Goal: Task Accomplishment & Management: Use online tool/utility

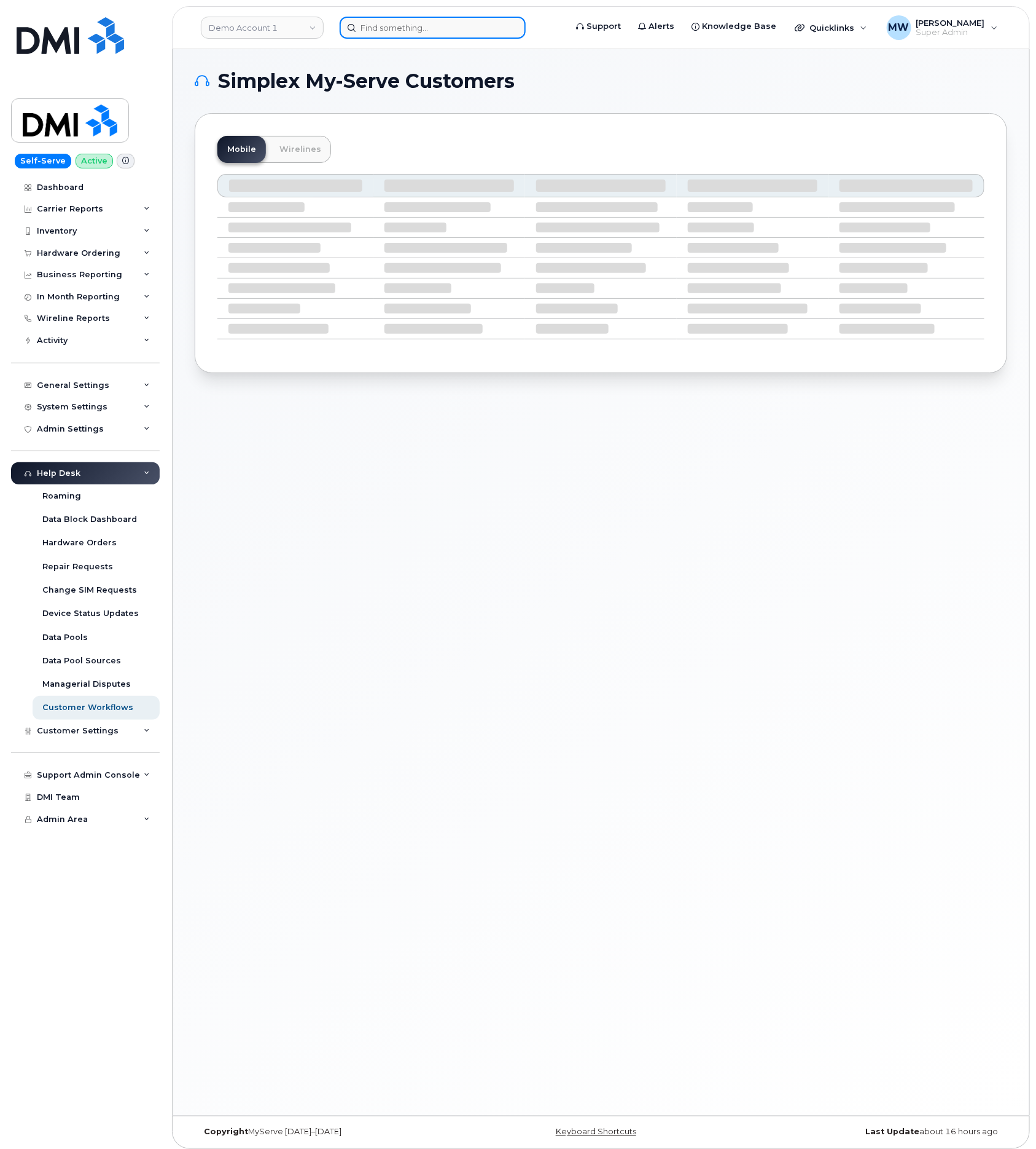
click at [417, 32] on input at bounding box center [433, 27] width 187 height 22
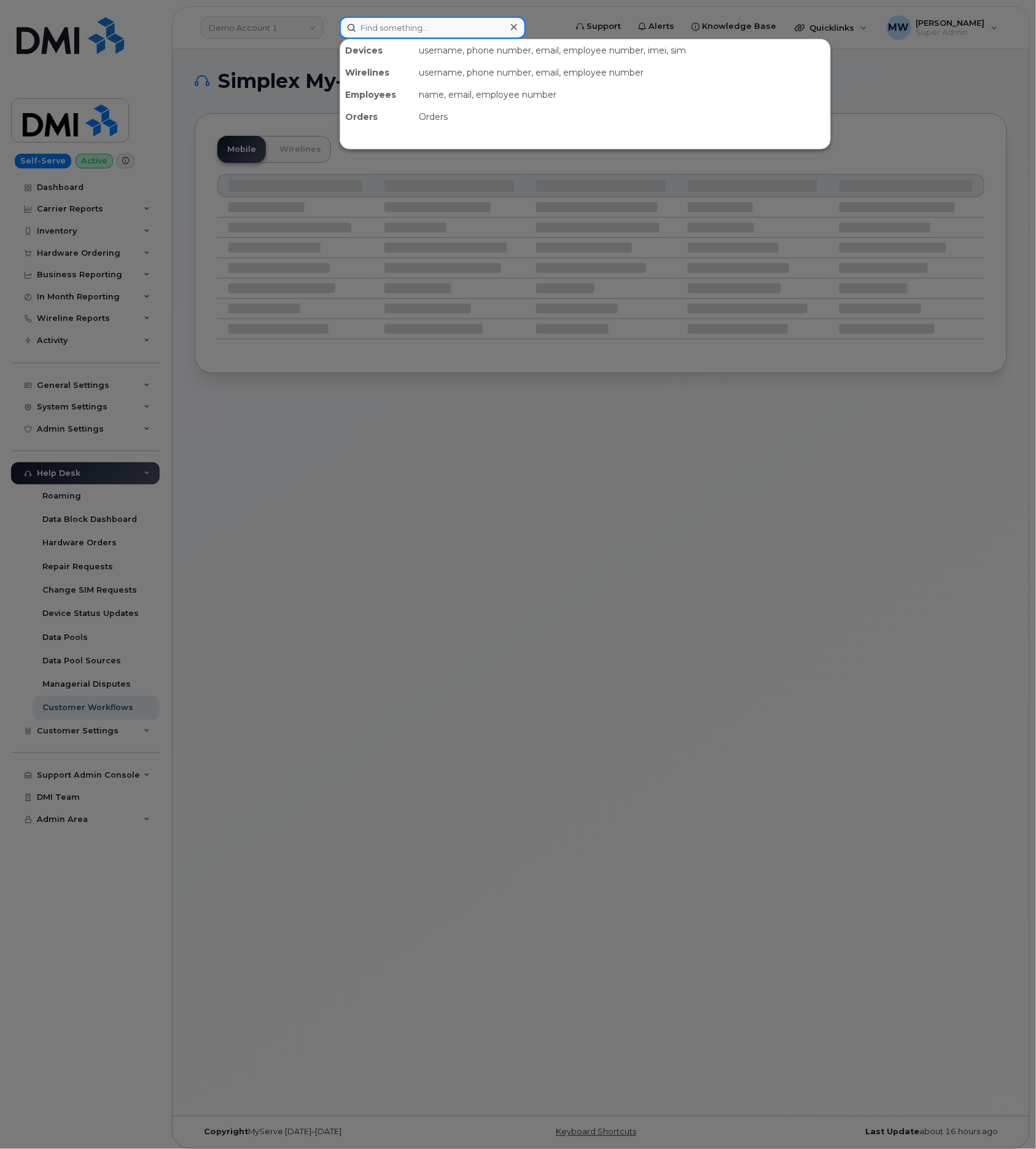
paste input "330) 608-5342"
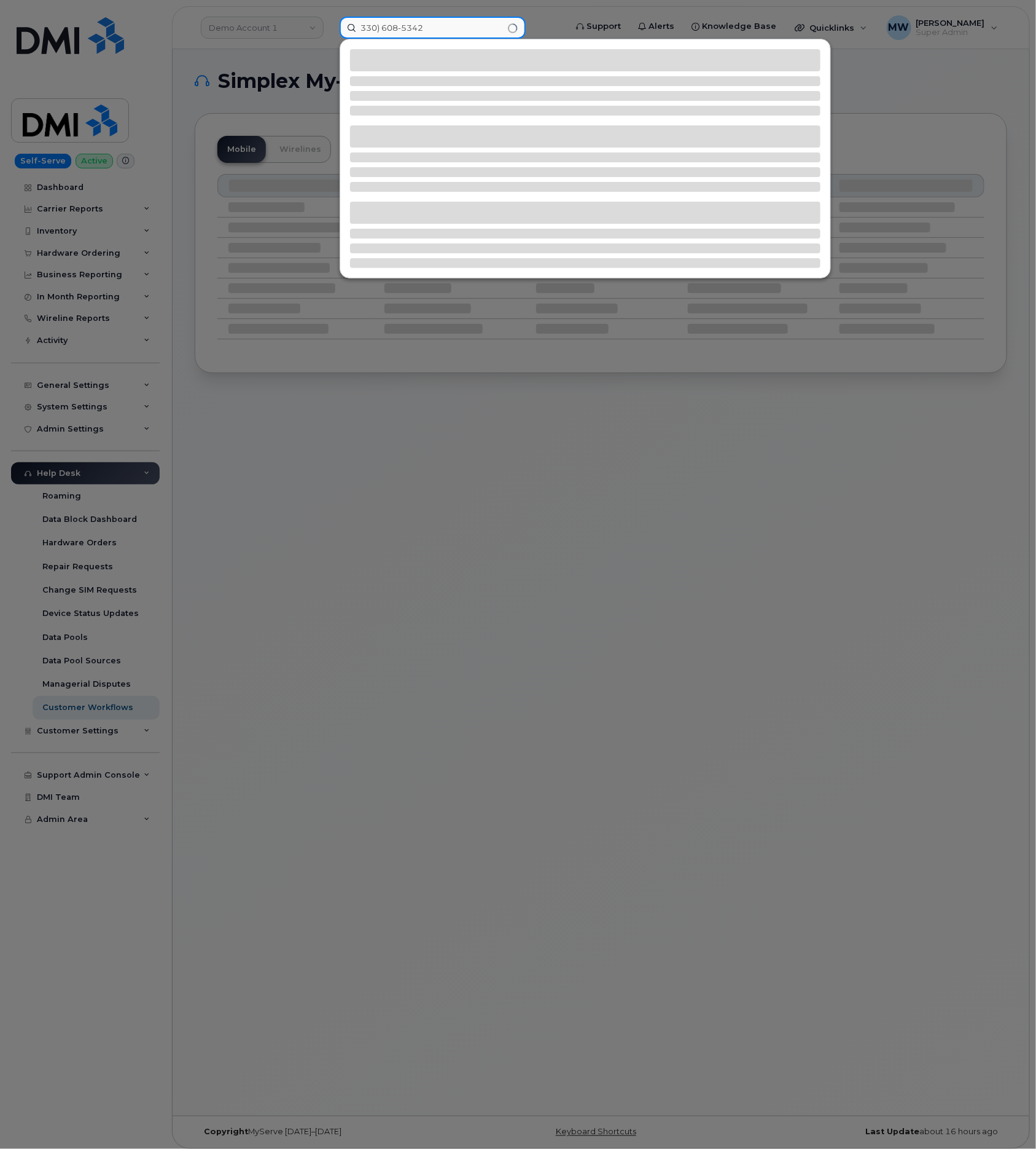
type input "330) 608-5342"
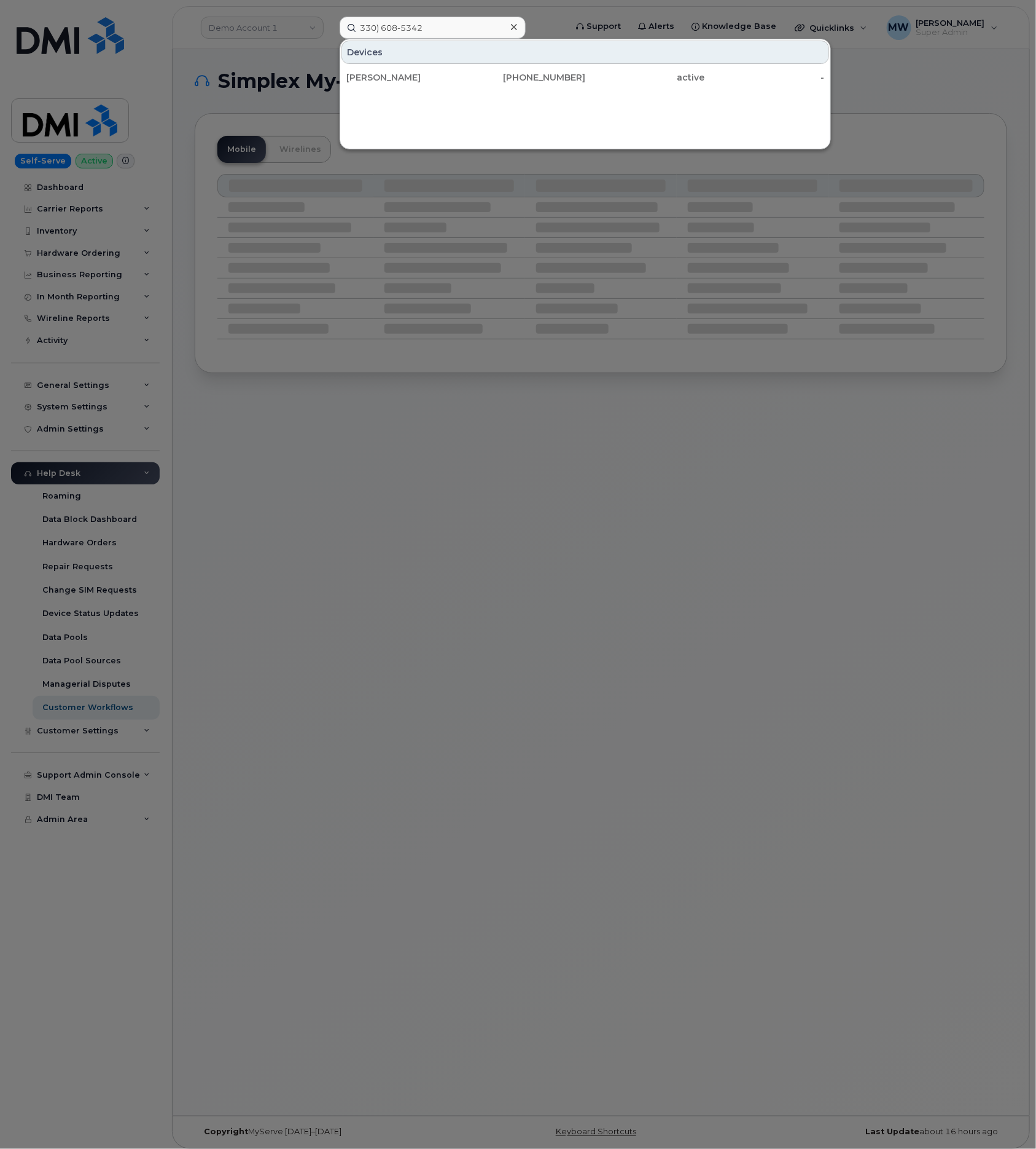
click at [389, 64] on div "Devices" at bounding box center [585, 52] width 488 height 23
click at [391, 74] on div "LAWRENCE P HAYES" at bounding box center [406, 77] width 120 height 12
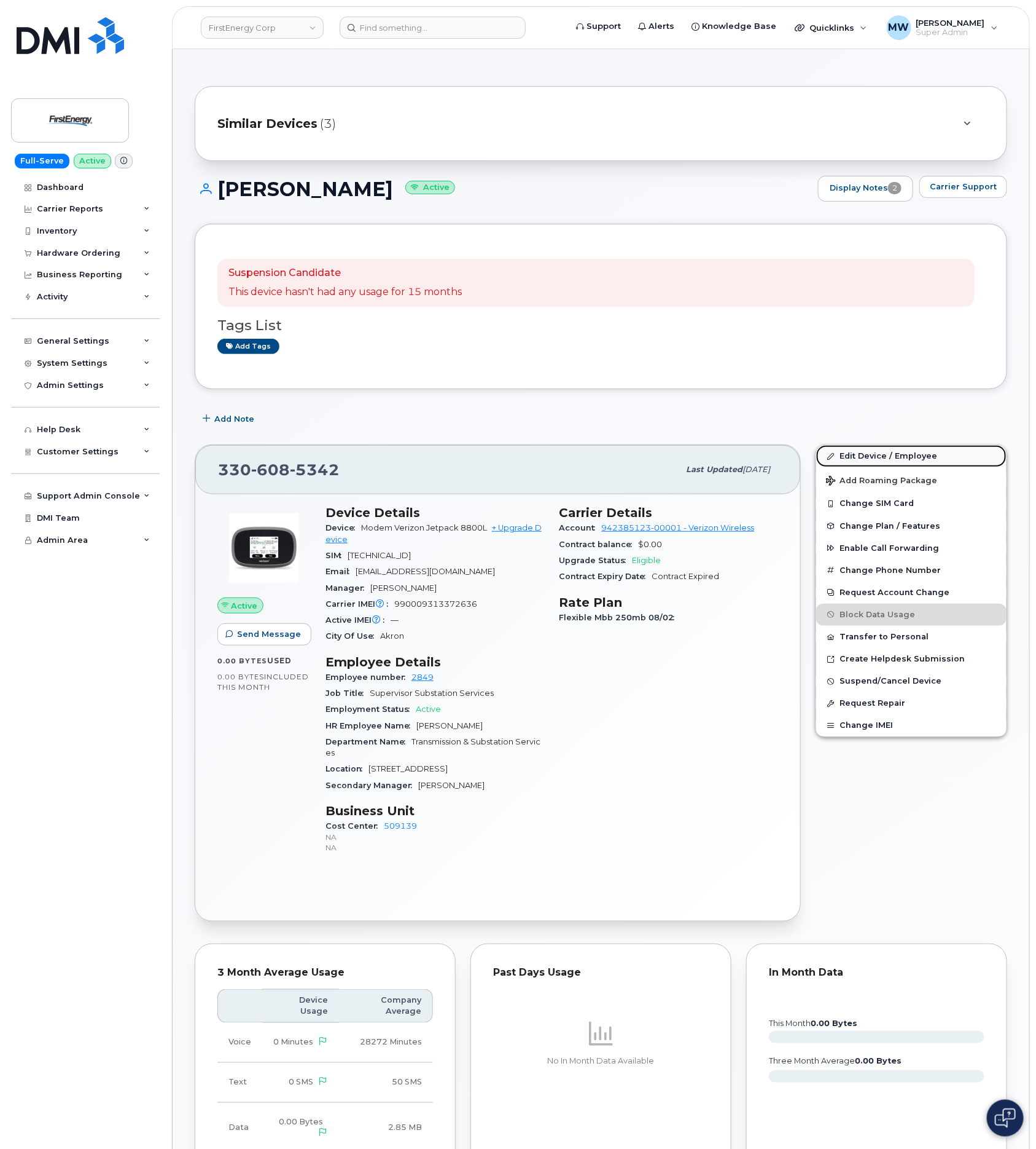
click at [927, 463] on link "Edit Device / Employee" at bounding box center [911, 456] width 190 height 22
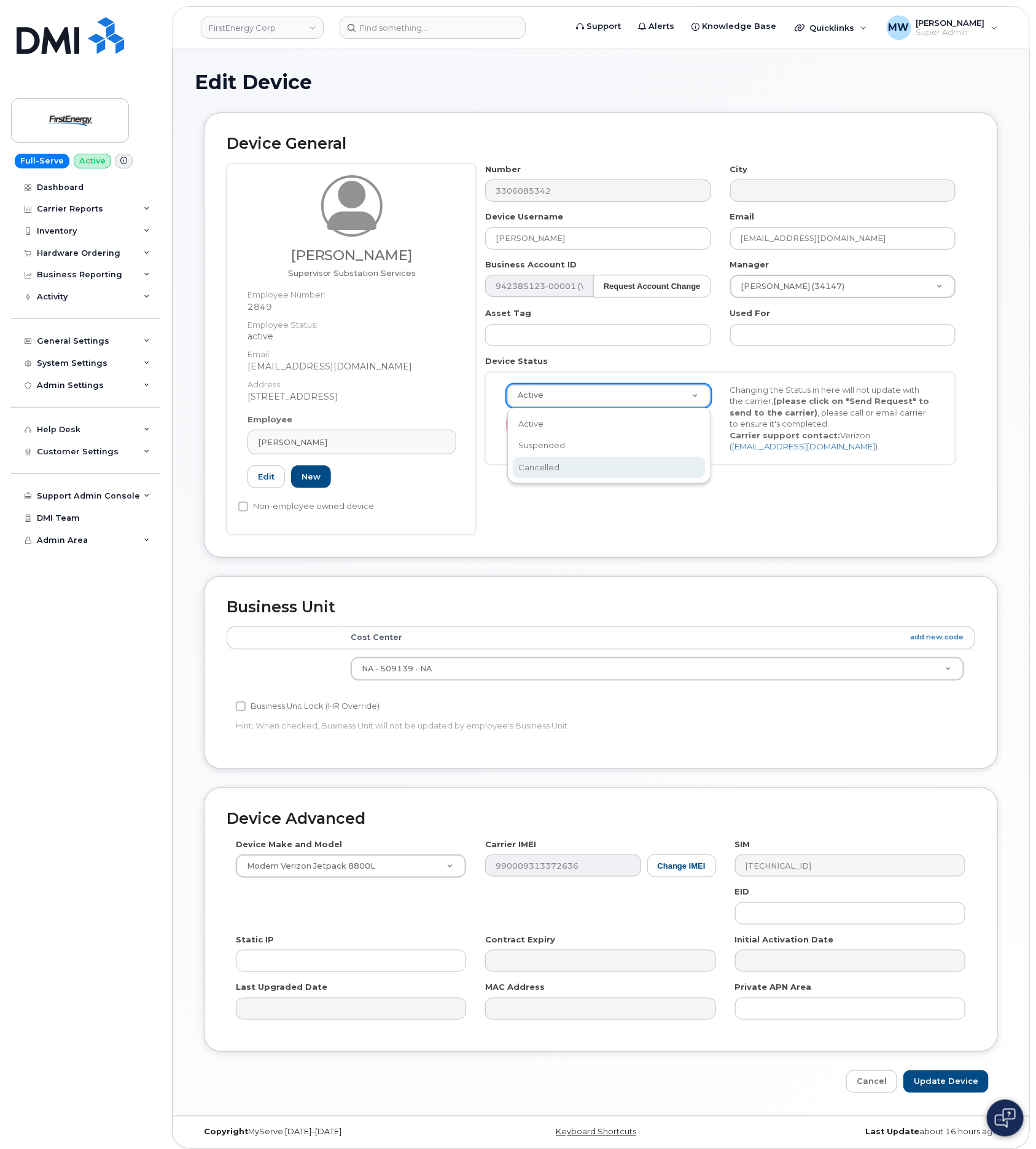
scroll to position [0, 5]
select select "cancelled"
click at [944, 1076] on input "Update Device" at bounding box center [946, 1081] width 85 height 23
type input "Saving..."
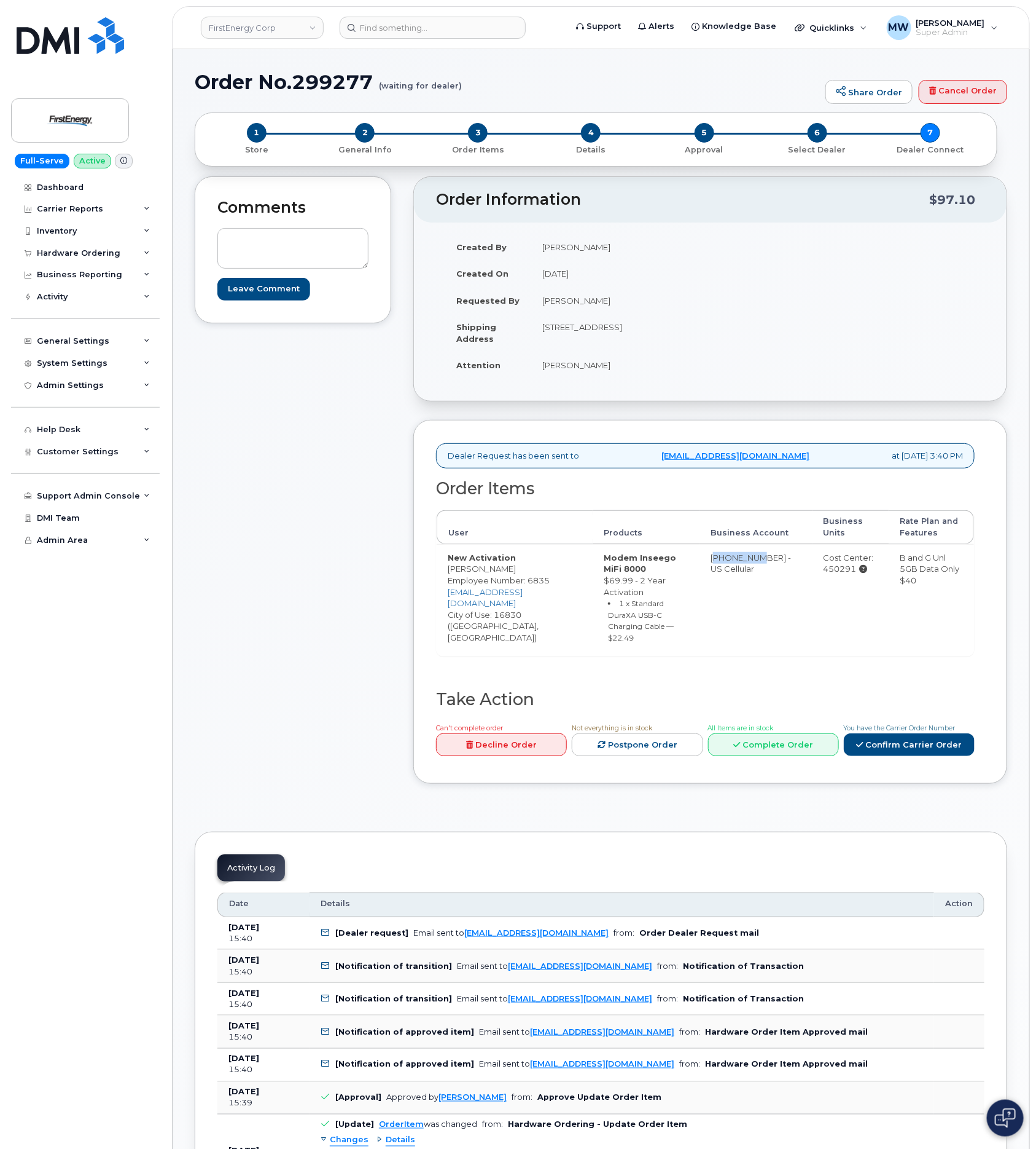
drag, startPoint x: 712, startPoint y: 568, endPoint x: 762, endPoint y: 563, distance: 50.2
click at [762, 563] on td "175300282 - US Cellular" at bounding box center [756, 600] width 113 height 113
copy td "175300282"
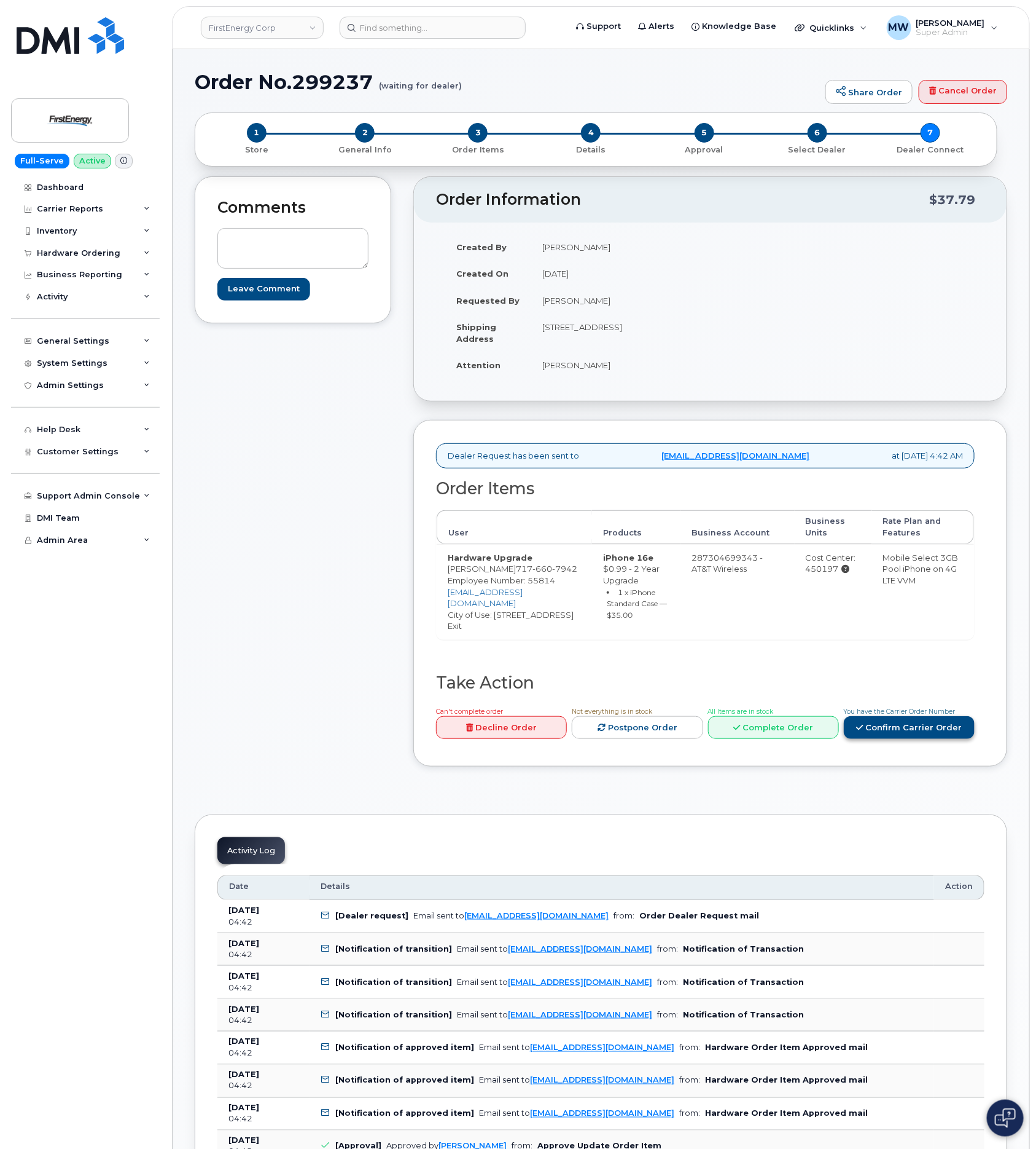
click at [951, 724] on link "Confirm Carrier Order" at bounding box center [909, 727] width 131 height 23
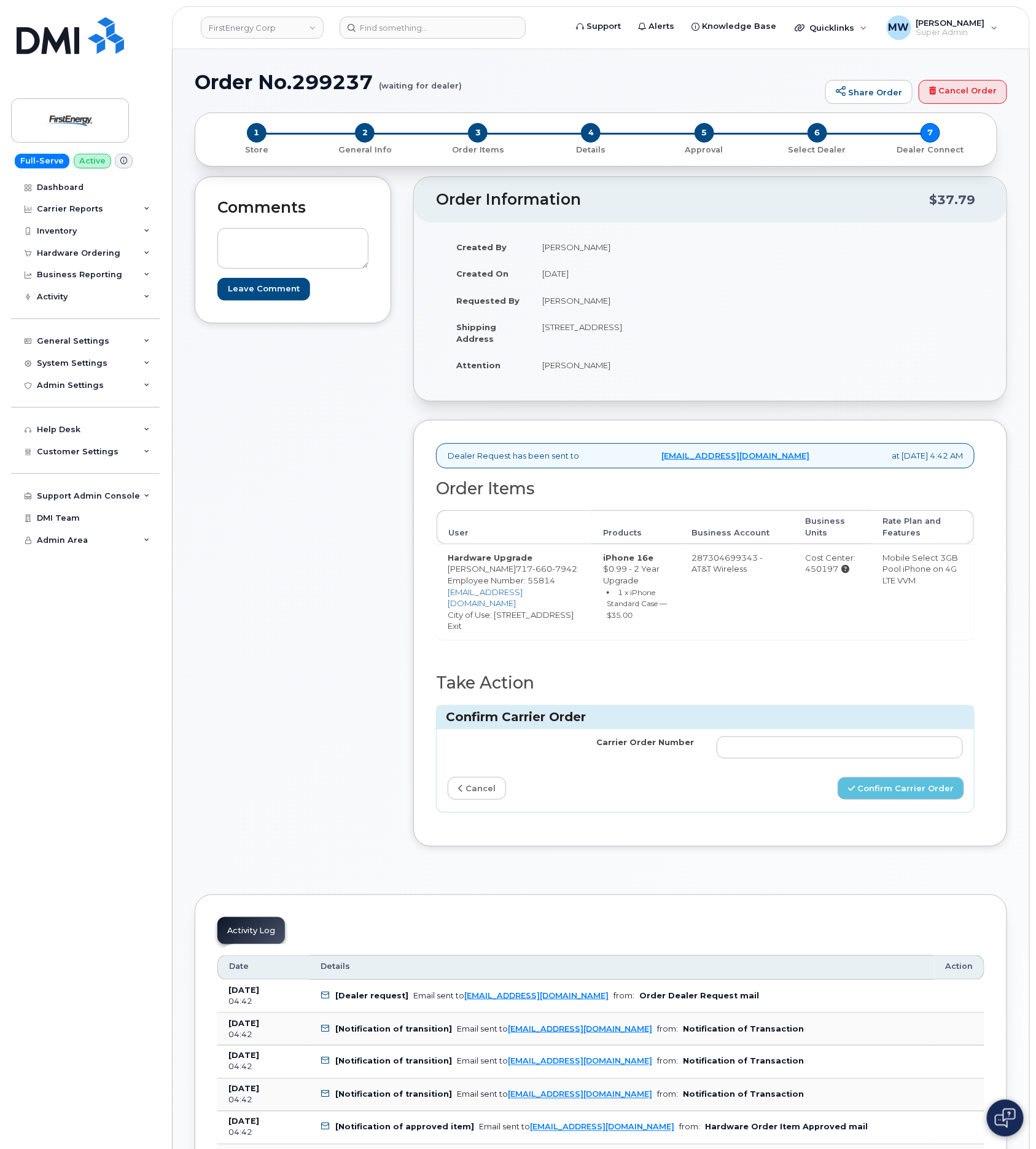
click at [951, 724] on div "Confirm Carrier Order" at bounding box center [705, 717] width 538 height 23
click at [947, 747] on input "Carrier Order Number" at bounding box center [840, 747] width 247 height 22
paste input "10-173352471113824"
type input "10-173352471113824"
click at [924, 792] on button "Confirm Carrier Order" at bounding box center [902, 788] width 127 height 23
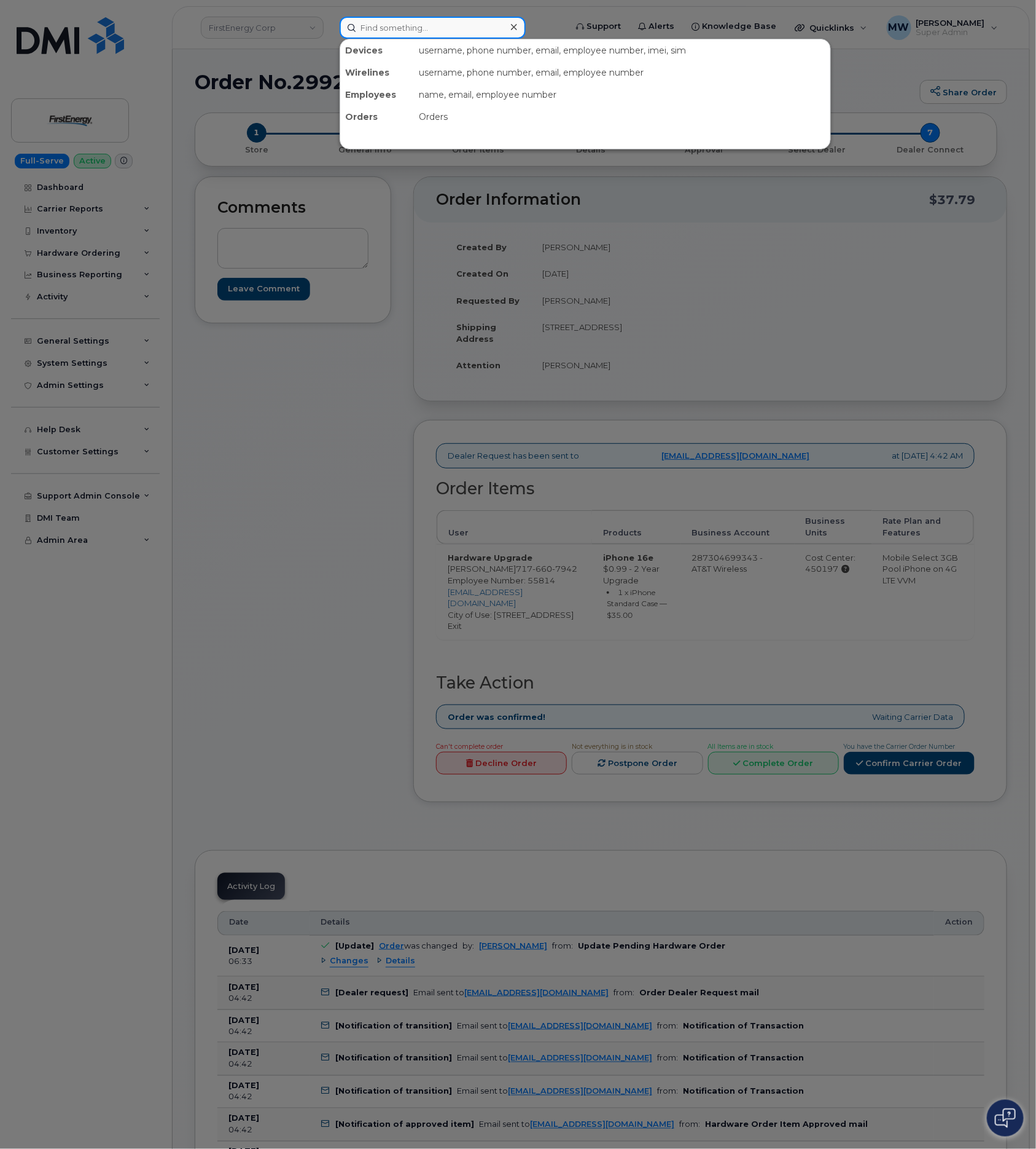
drag, startPoint x: 476, startPoint y: 19, endPoint x: 450, endPoint y: 19, distance: 26.0
click at [474, 19] on input at bounding box center [433, 27] width 187 height 22
paste input "[PHONE_NUMBER]"
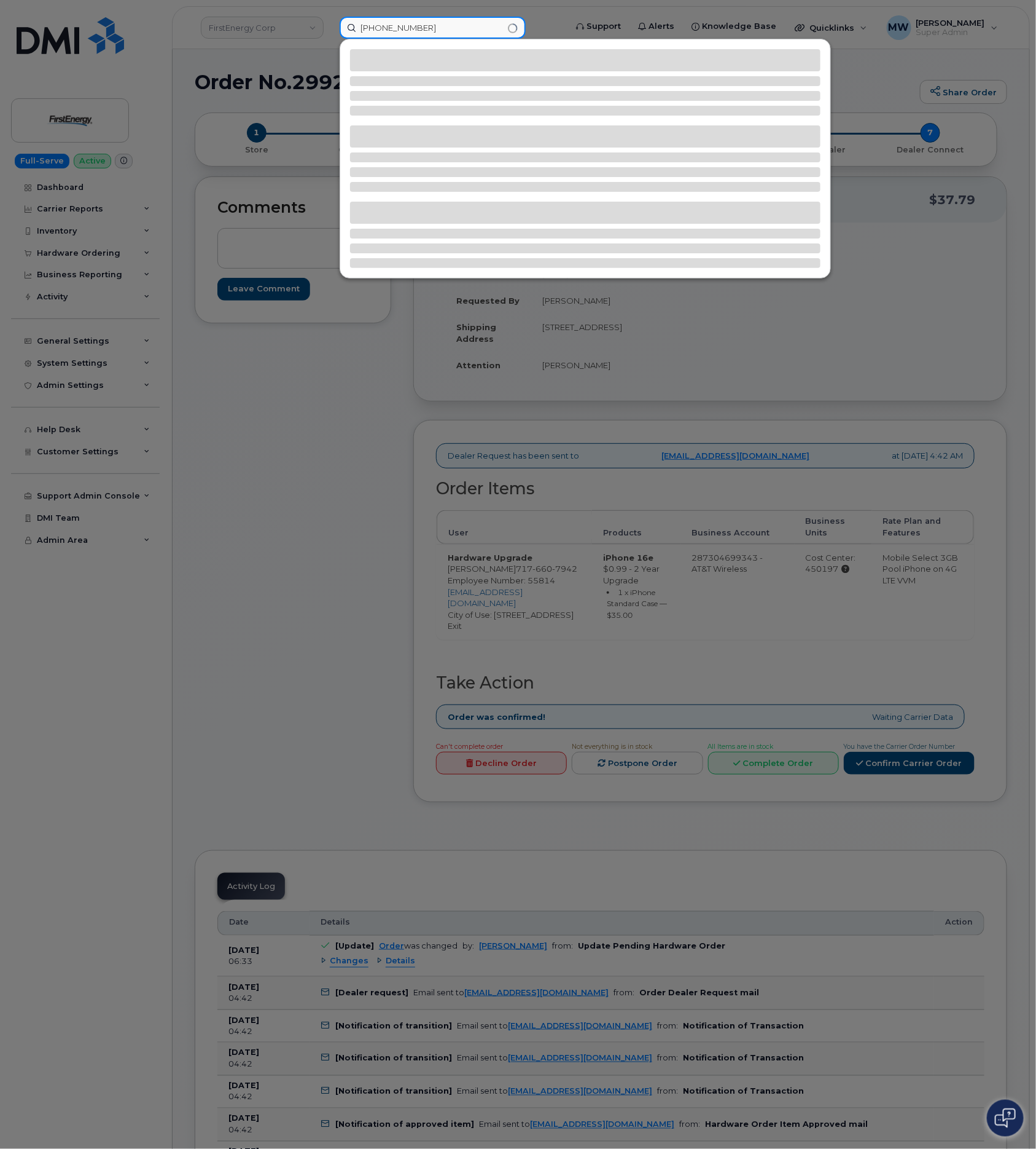
type input "(216) 543-6126"
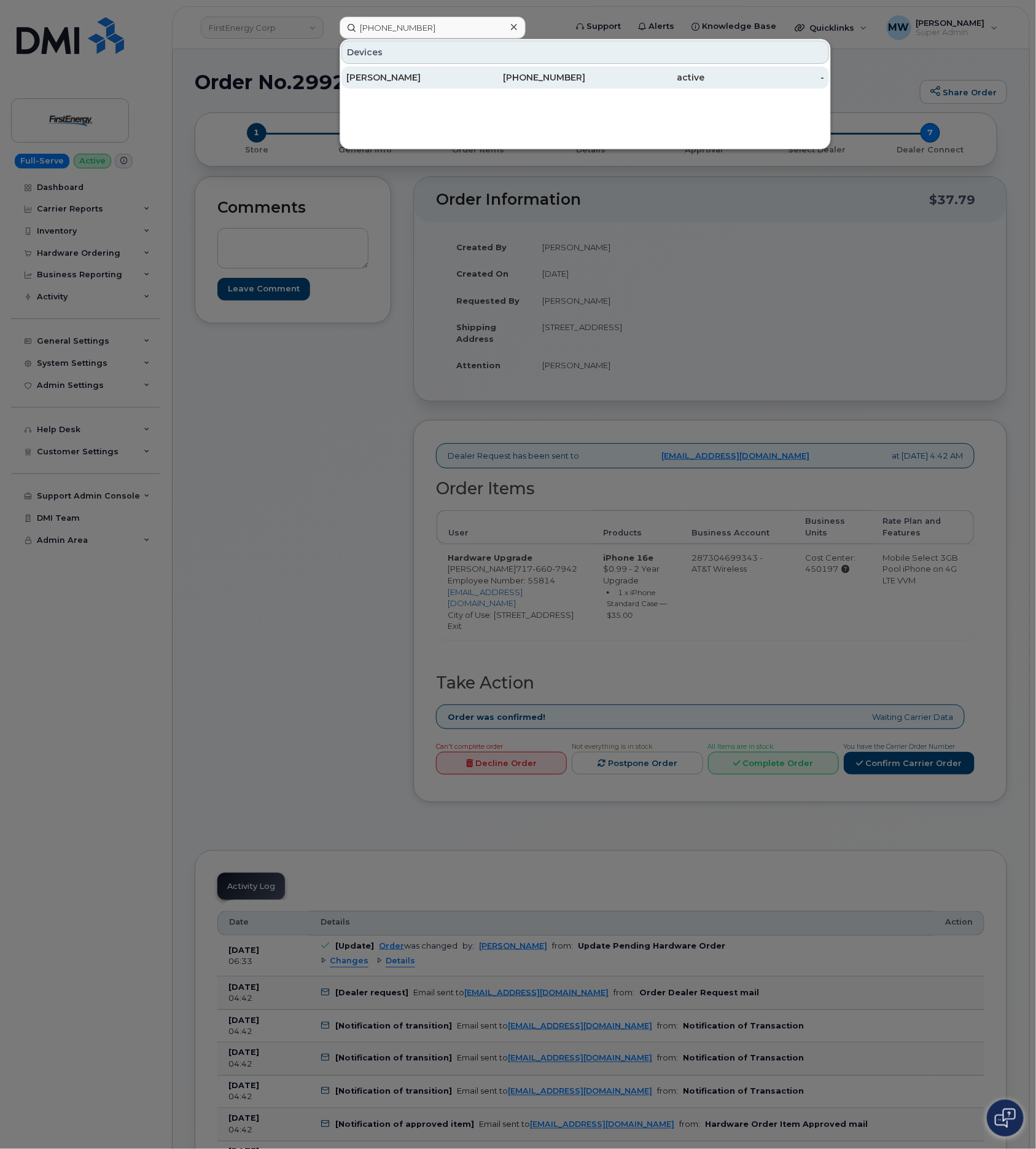
click at [479, 76] on div "216-543-6126" at bounding box center [526, 77] width 120 height 12
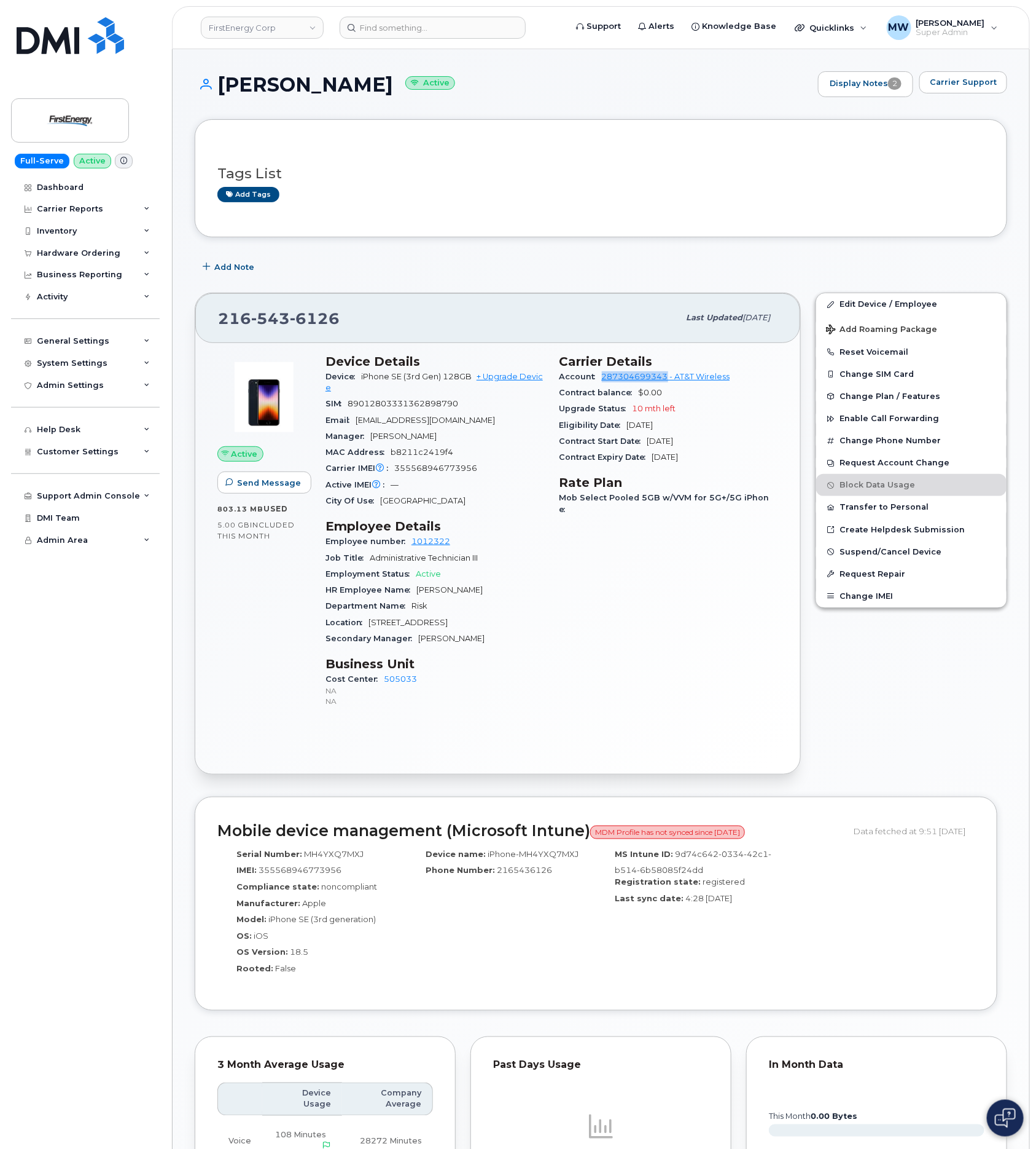
drag, startPoint x: 600, startPoint y: 382, endPoint x: 669, endPoint y: 385, distance: 69.1
click at [669, 385] on div "Account 287304699343 - AT&T Wireless" at bounding box center [669, 376] width 219 height 16
copy link "287304699343"
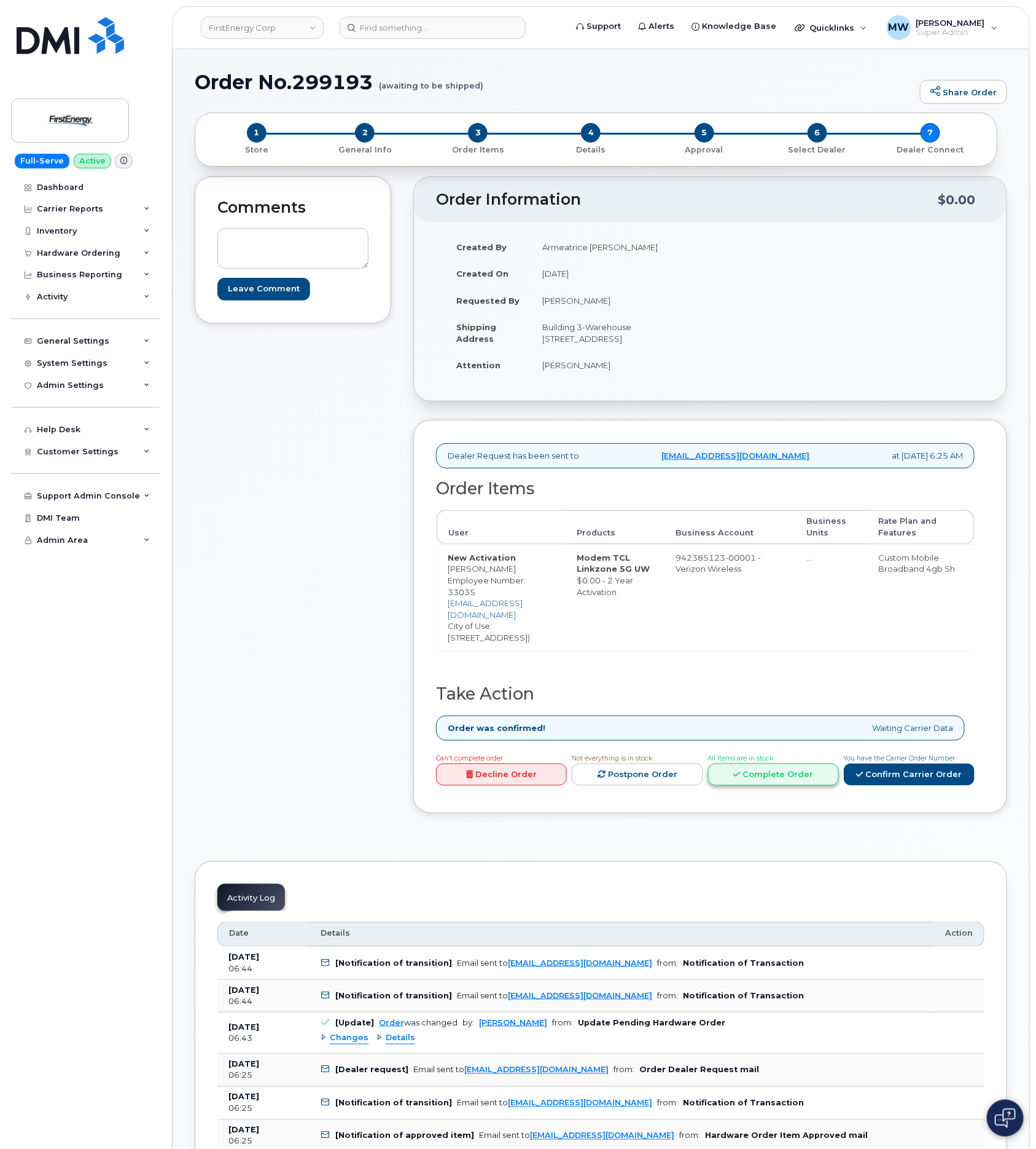
click at [765, 773] on link "Complete Order" at bounding box center [773, 774] width 131 height 23
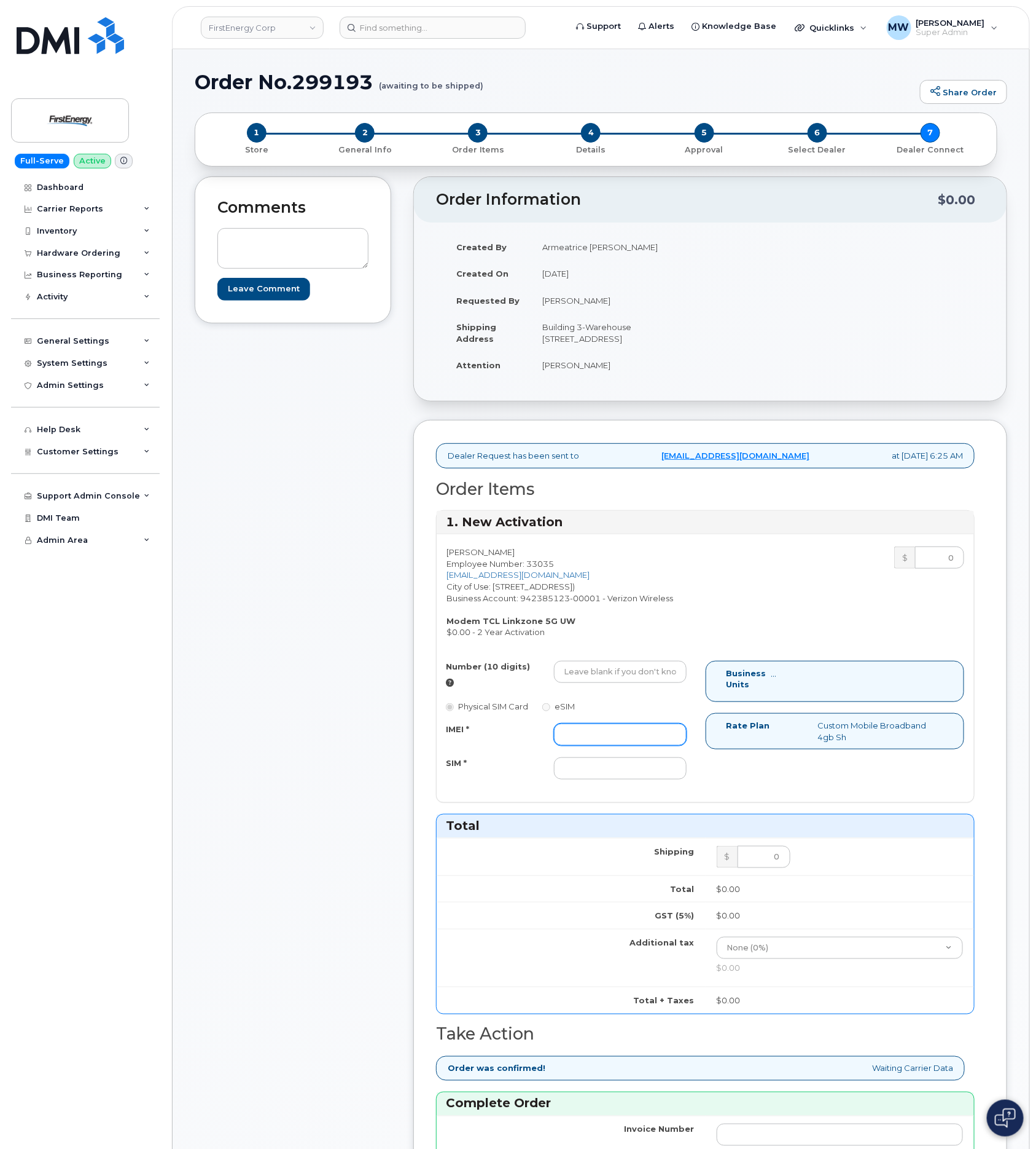
drag, startPoint x: 632, startPoint y: 749, endPoint x: 624, endPoint y: 750, distance: 8.1
click at [632, 746] on input "IMEI *" at bounding box center [621, 734] width 133 height 22
paste input "352950942435553"
type input "352950942435553"
click at [586, 678] on input "Number (10 digits)" at bounding box center [621, 672] width 133 height 22
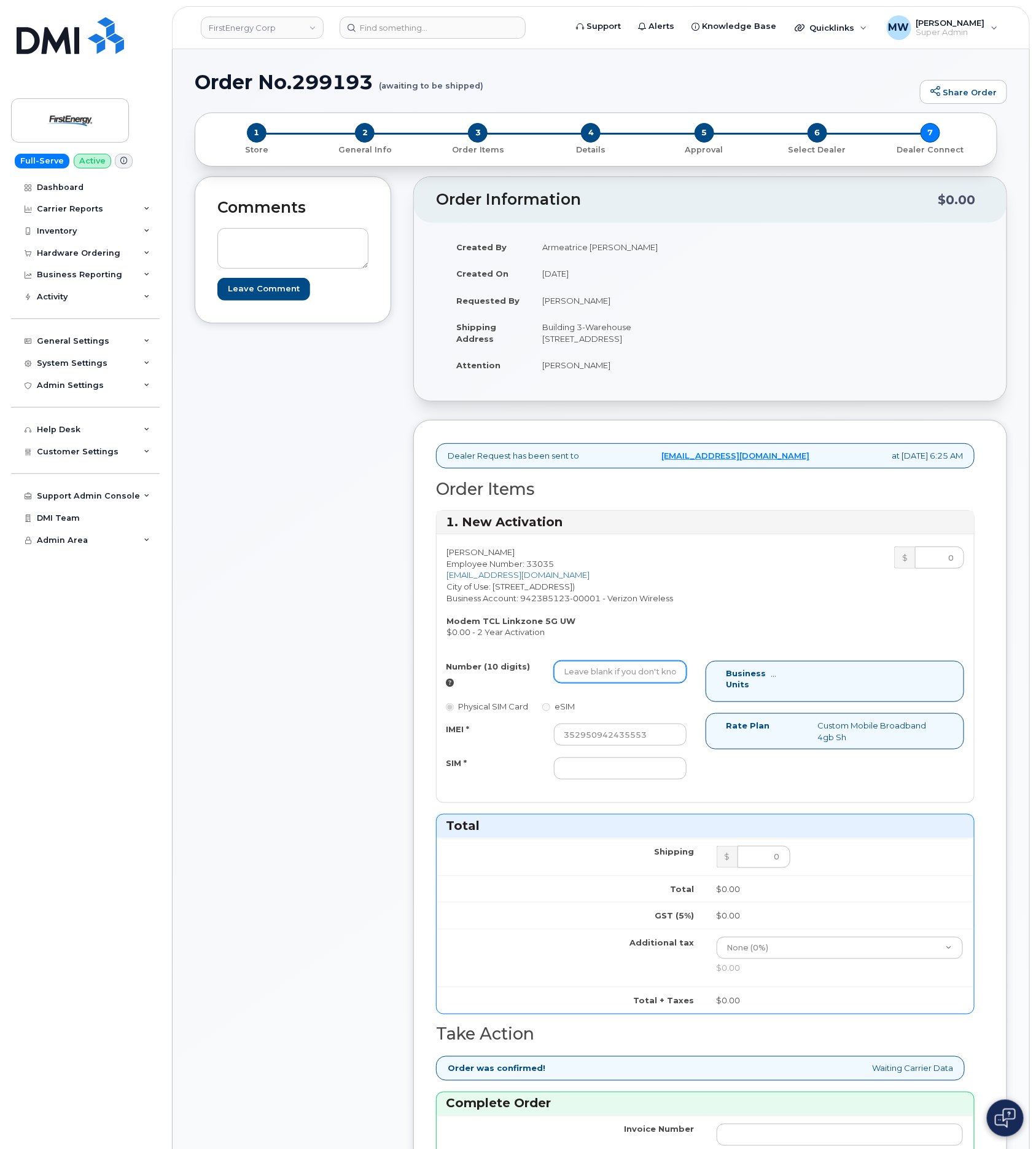
paste input "8782951293"
type input "8782951293"
click at [601, 780] on input "SIM *" at bounding box center [621, 768] width 133 height 22
paste input "89148000011381001401"
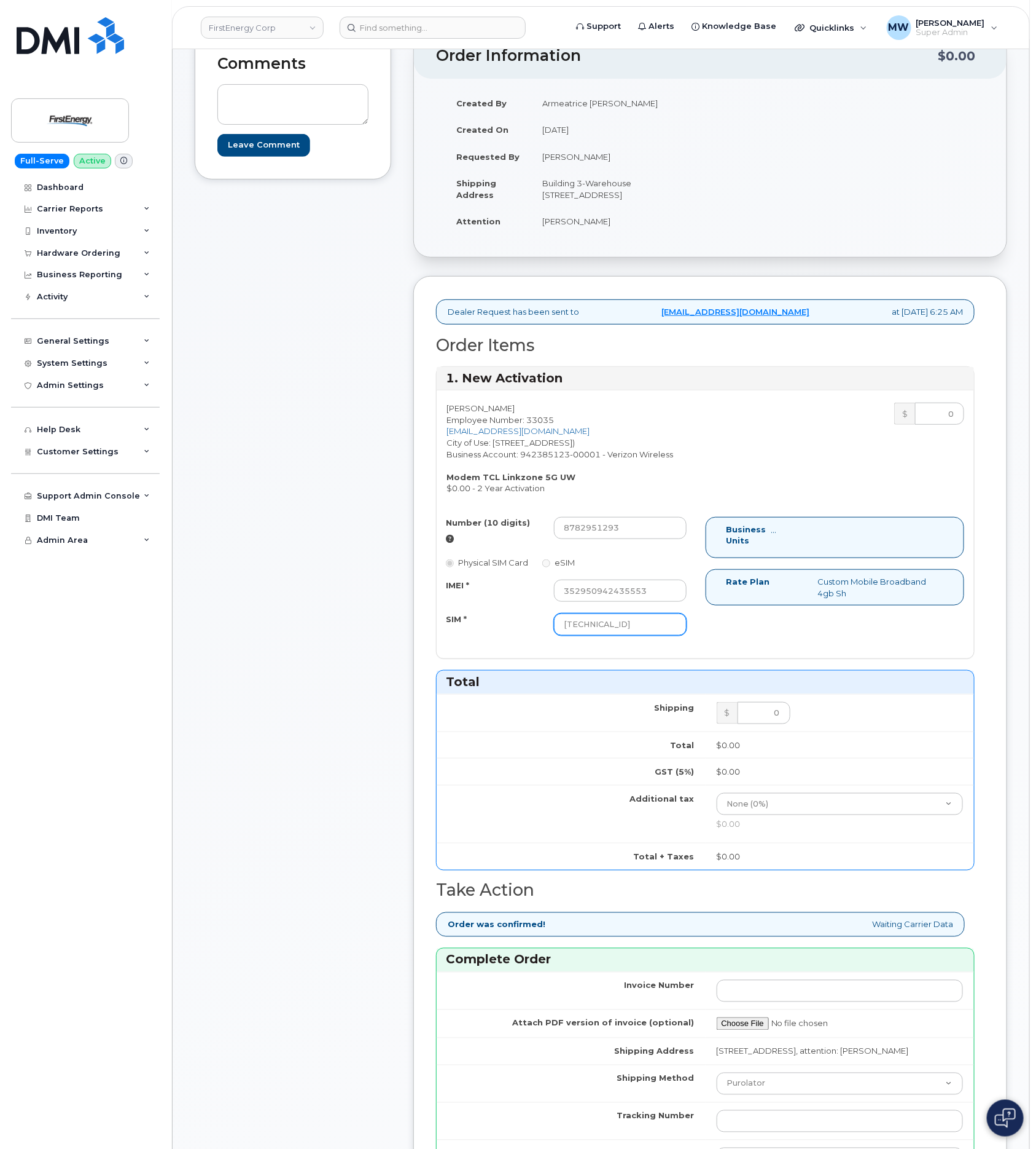
scroll to position [461, 0]
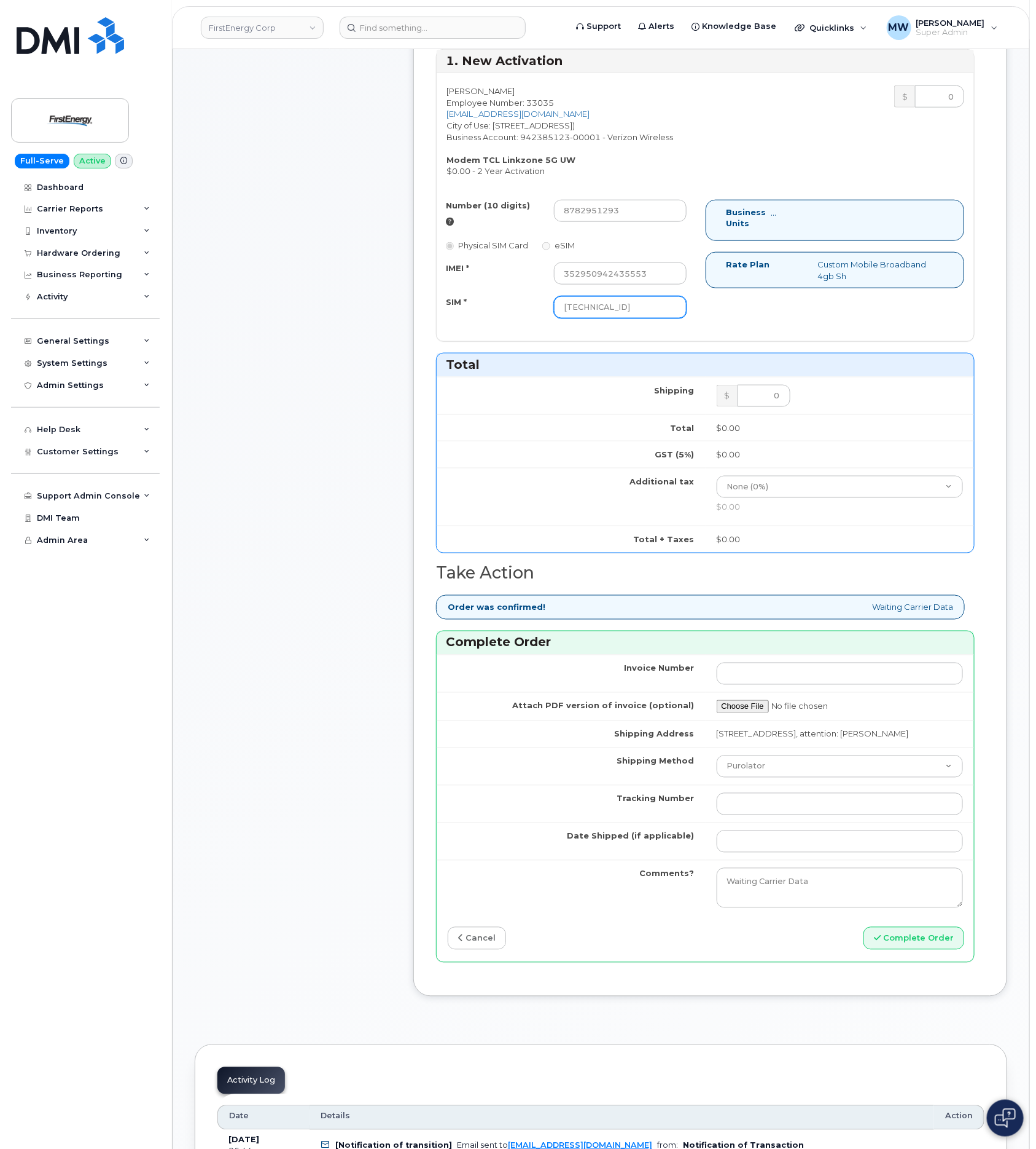
type input "89148000011381001401"
drag, startPoint x: 769, startPoint y: 789, endPoint x: 776, endPoint y: 805, distance: 17.5
click at [770, 777] on select "Purolator UPS FedEx Canada Post Courier Other Drop Off Pick Up" at bounding box center [840, 766] width 247 height 22
select select "UPS"
click at [717, 777] on select "Purolator UPS FedEx Canada Post Courier Other Drop Off Pick Up" at bounding box center [840, 766] width 247 height 22
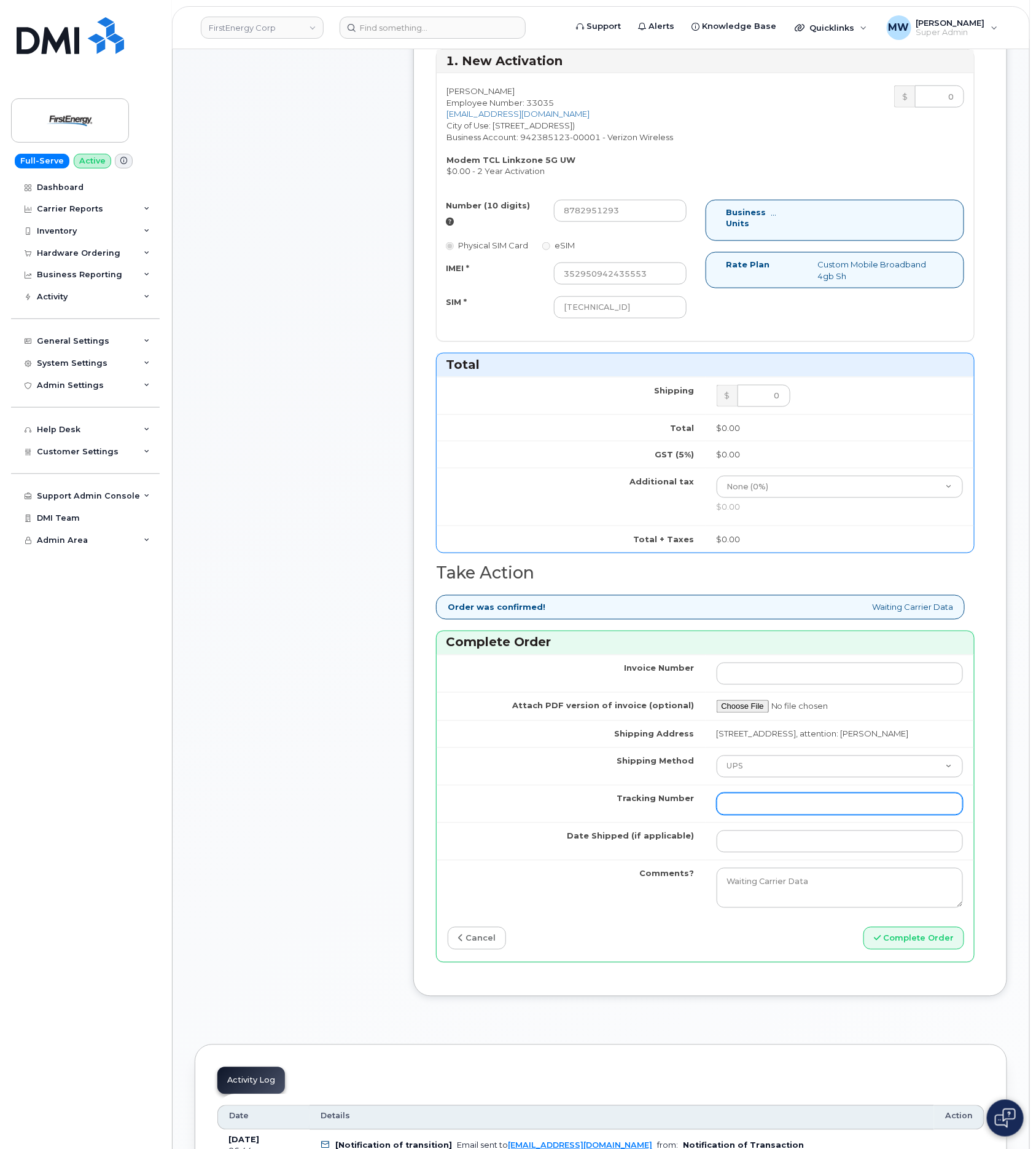
click at [783, 815] on input "Tracking Number" at bounding box center [840, 803] width 247 height 22
paste input "1Z4367572433202740"
type input "1Z4367572433202740"
click at [746, 852] on input "Date Shipped (if applicable)" at bounding box center [840, 841] width 247 height 22
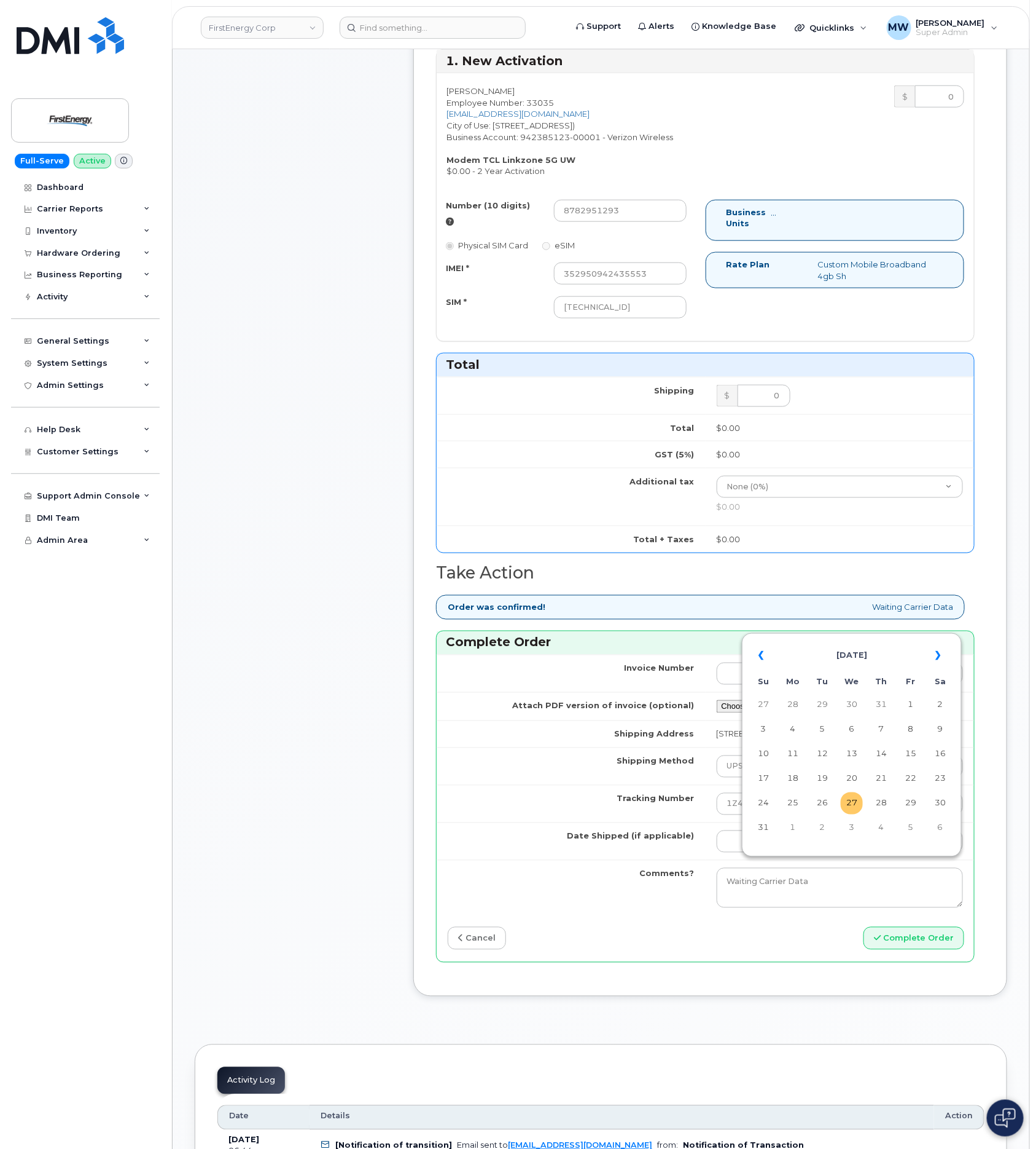
click at [846, 804] on td "27" at bounding box center [852, 803] width 22 height 22
type input "[DATE]"
click at [941, 950] on button "Complete Order" at bounding box center [914, 938] width 100 height 23
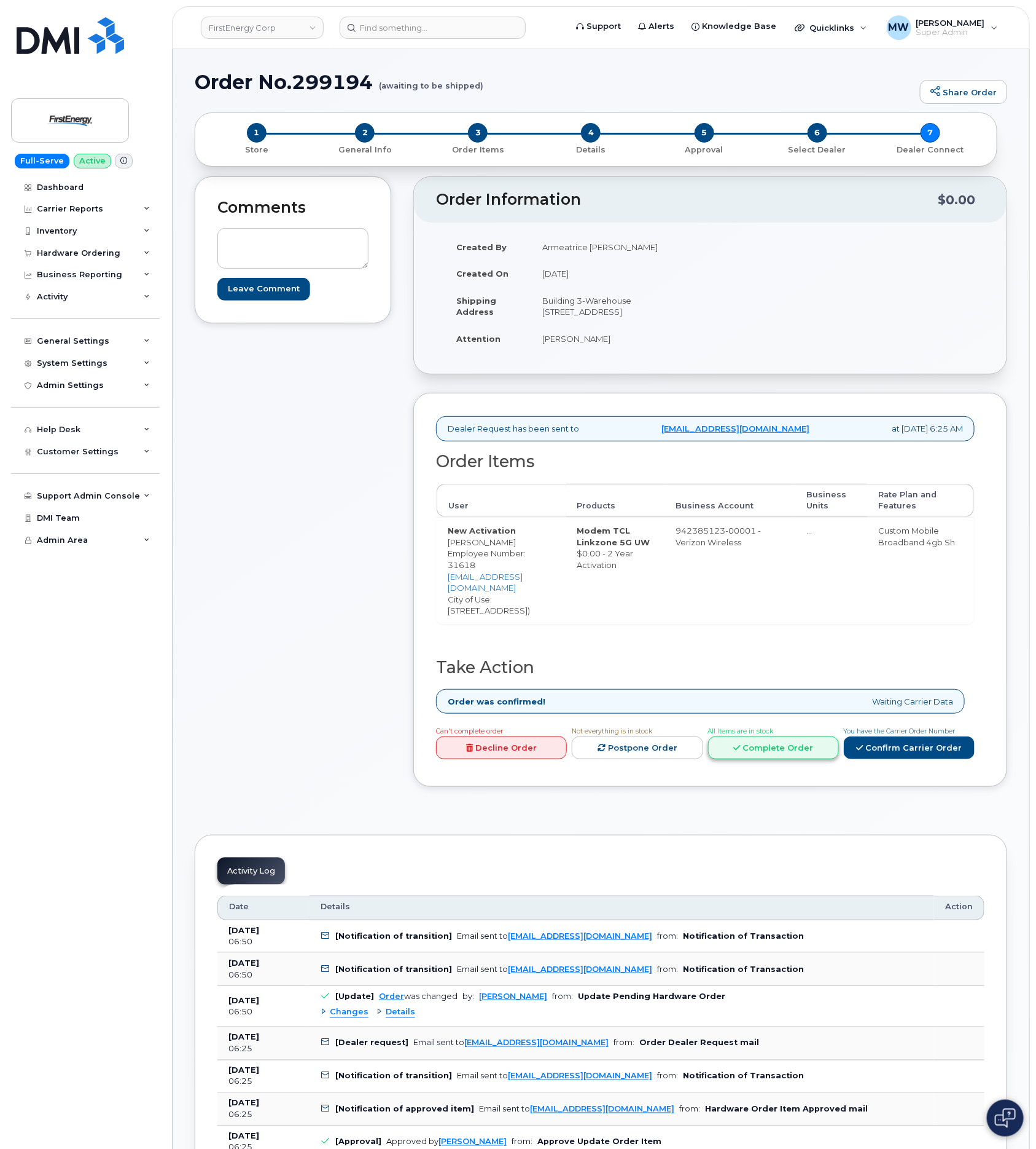
drag, startPoint x: 753, startPoint y: 753, endPoint x: 729, endPoint y: 747, distance: 24.7
click at [753, 754] on div "Can't complete order Decline Order Not everything is in stock Postpone Order Al…" at bounding box center [703, 744] width 544 height 39
click at [745, 749] on link "Complete Order" at bounding box center [773, 748] width 131 height 23
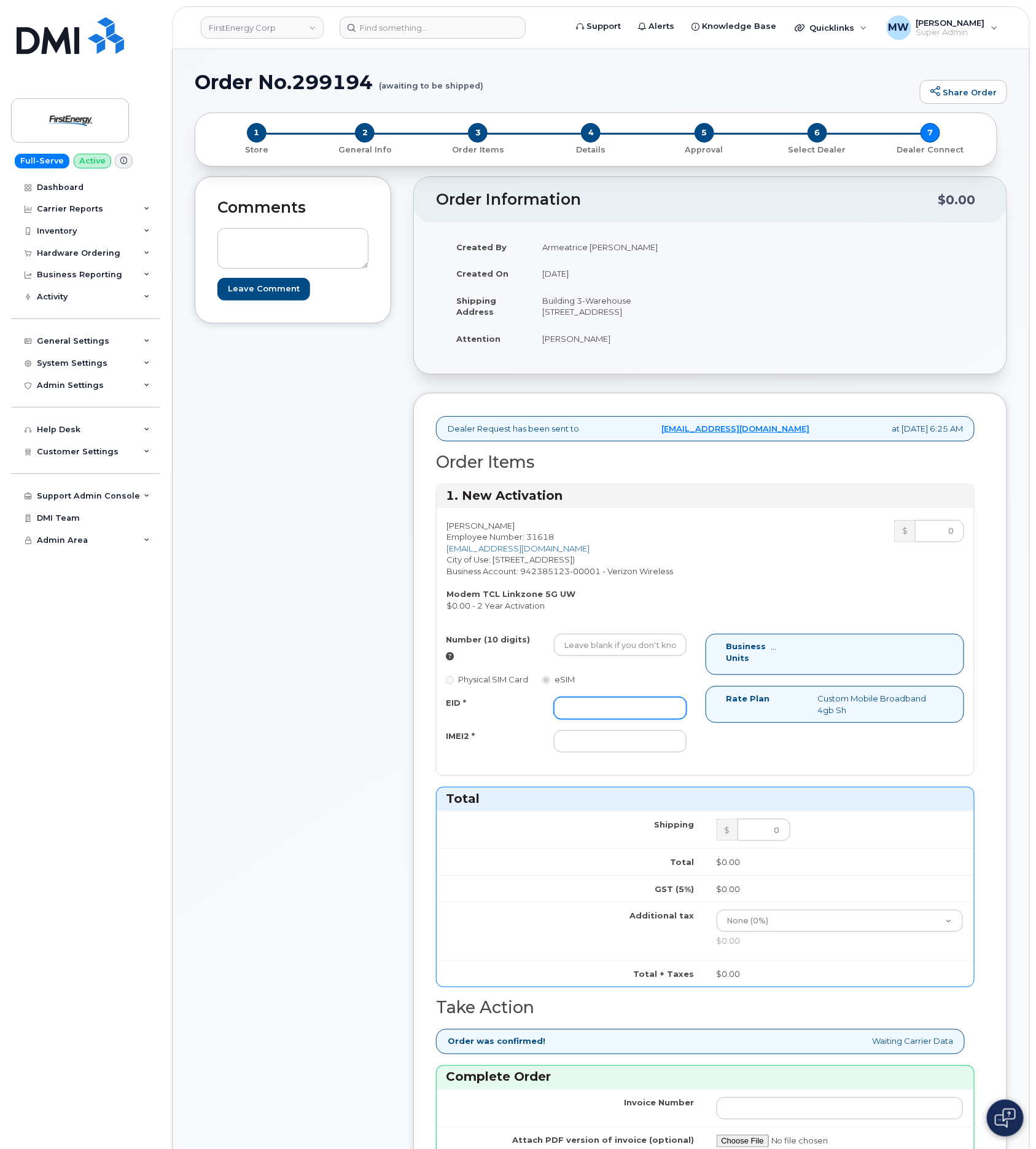
drag, startPoint x: 651, startPoint y: 719, endPoint x: 655, endPoint y: 727, distance: 8.9
click at [655, 719] on input "EID *" at bounding box center [621, 708] width 133 height 22
paste input "352950942435256"
type input "352950942435256"
drag, startPoint x: 605, startPoint y: 756, endPoint x: 641, endPoint y: 770, distance: 38.6
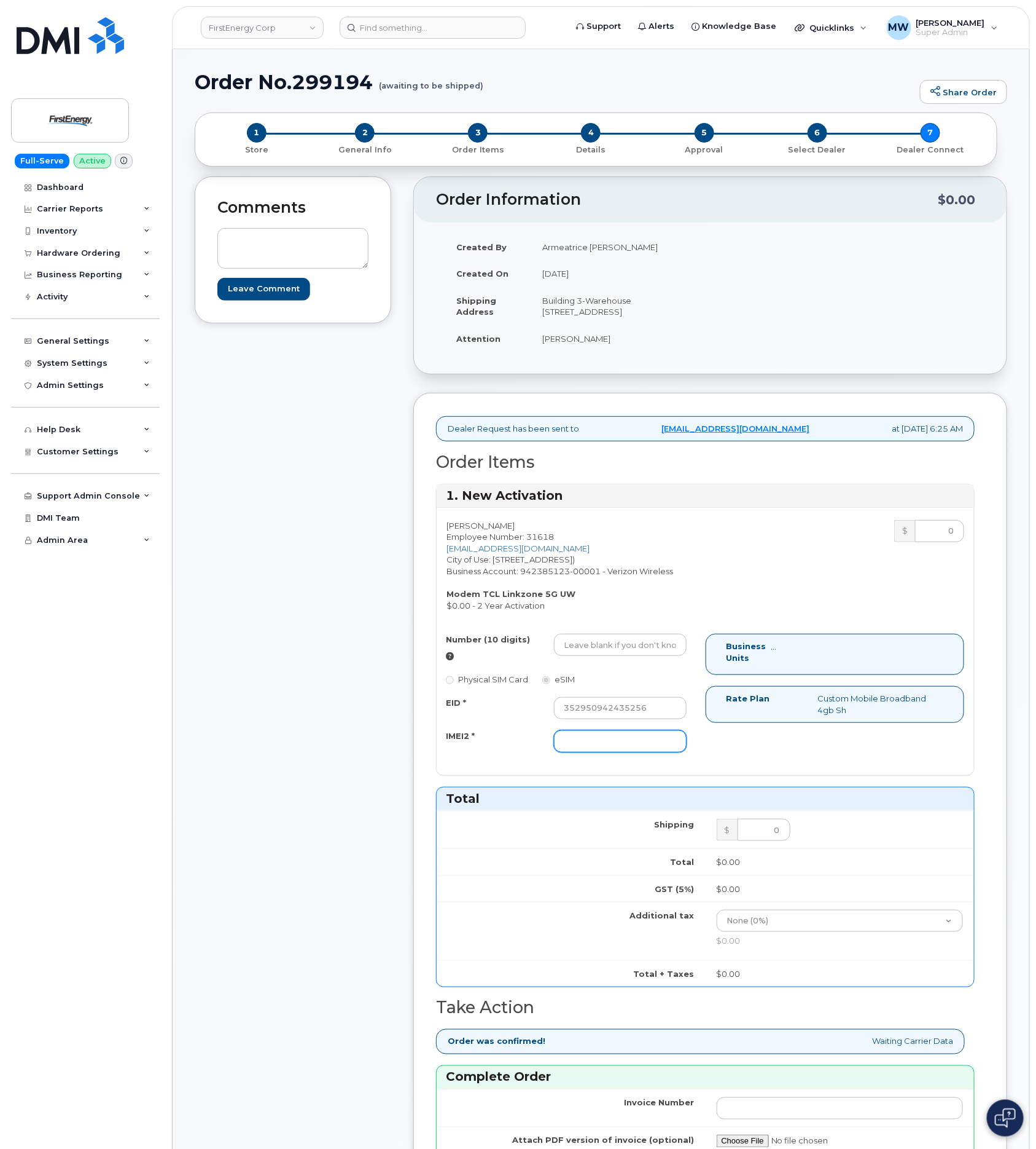
click at [606, 752] on input "IMEI2 *" at bounding box center [621, 740] width 133 height 22
paste input "89148000011380998268"
type input "89148000011380998268"
click at [605, 656] on input "Number (10 digits)" at bounding box center [621, 644] width 133 height 22
paste input "8782951512"
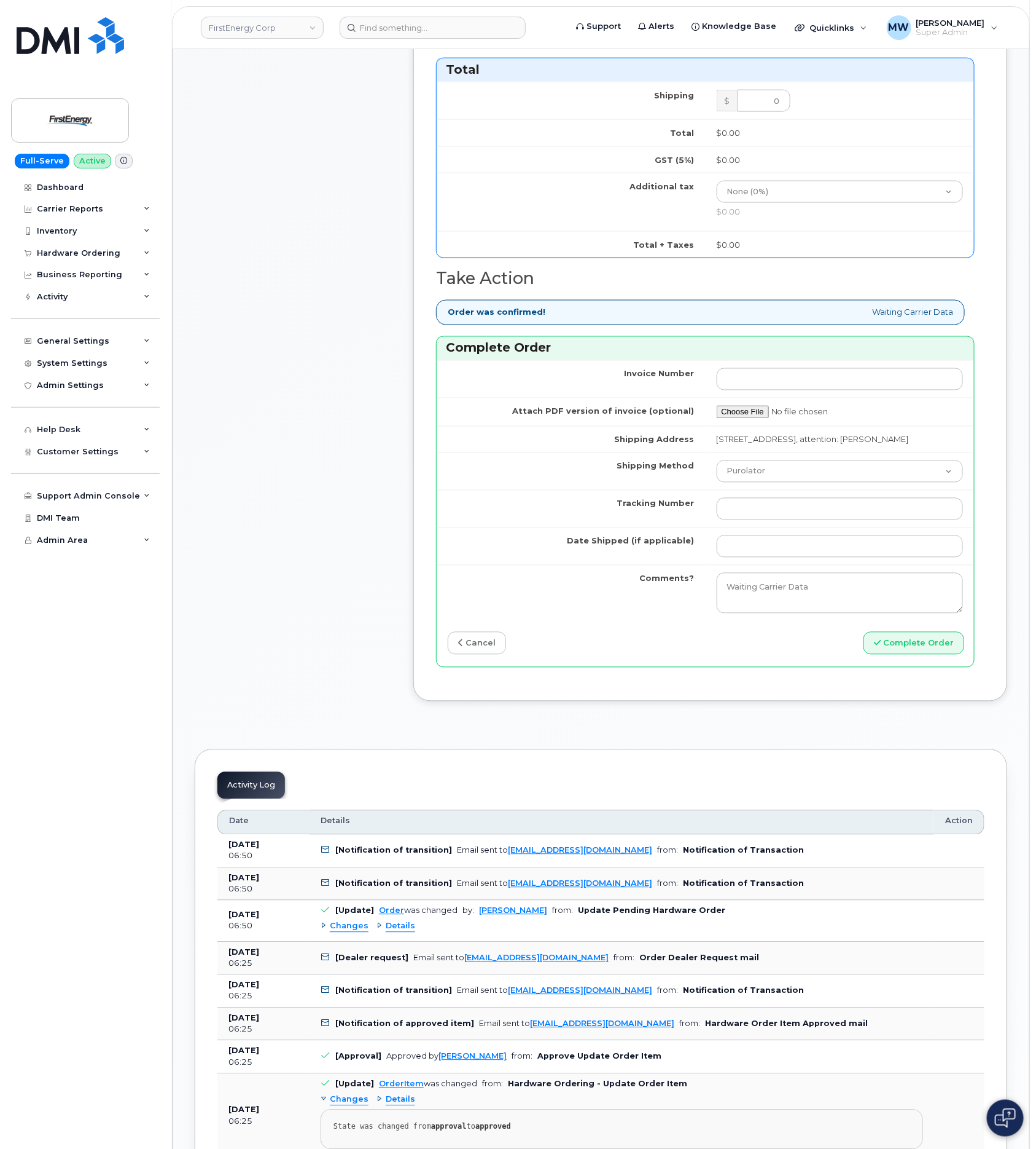
scroll to position [737, 0]
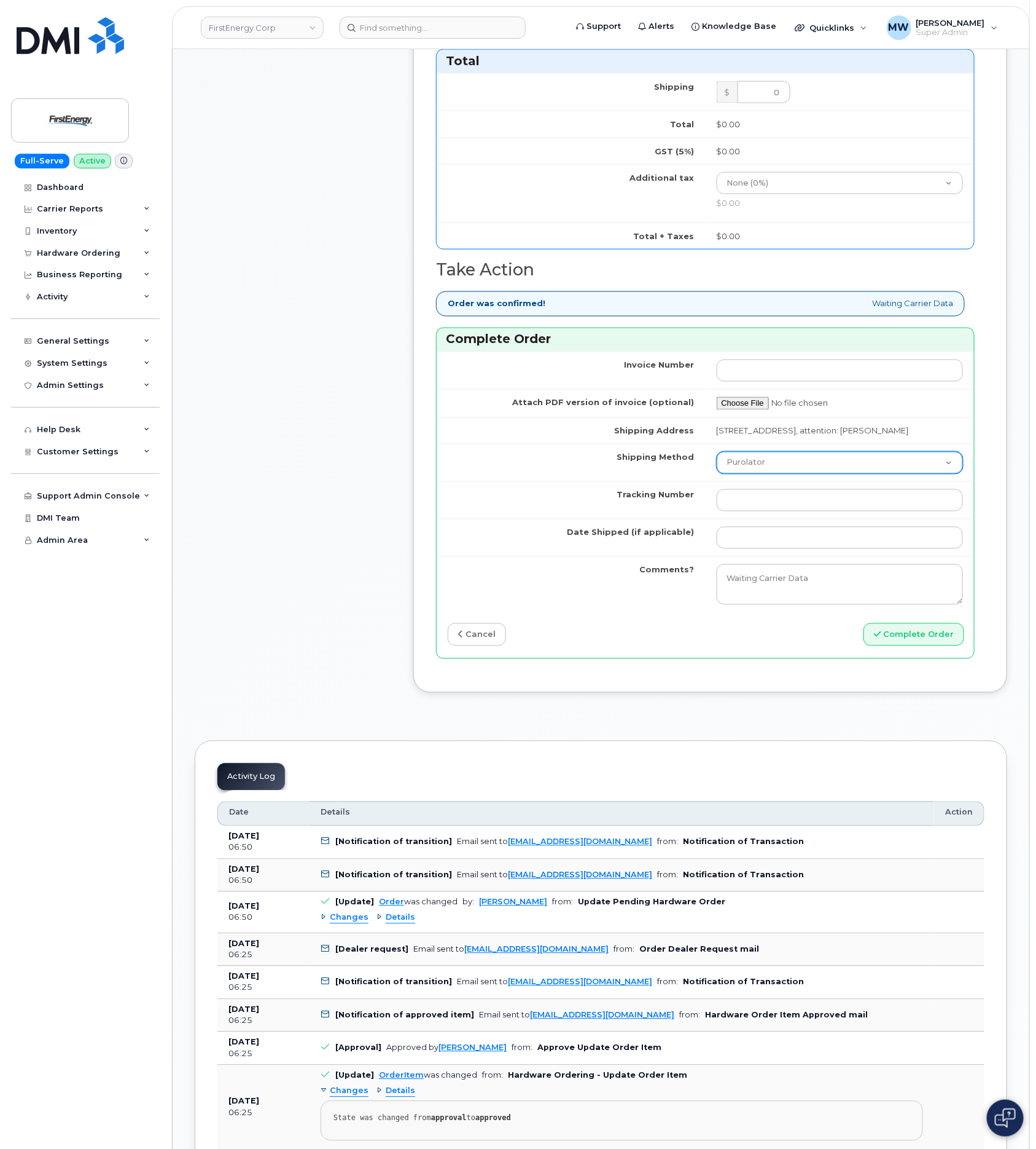
type input "8782951512"
click at [799, 474] on select "Purolator UPS FedEx Canada Post Courier Other Drop Off Pick Up" at bounding box center [840, 462] width 247 height 22
select select "UPS"
click at [717, 474] on select "Purolator UPS FedEx Canada Post Courier Other Drop Off Pick Up" at bounding box center [840, 462] width 247 height 22
click at [825, 511] on input "Tracking Number" at bounding box center [840, 500] width 247 height 22
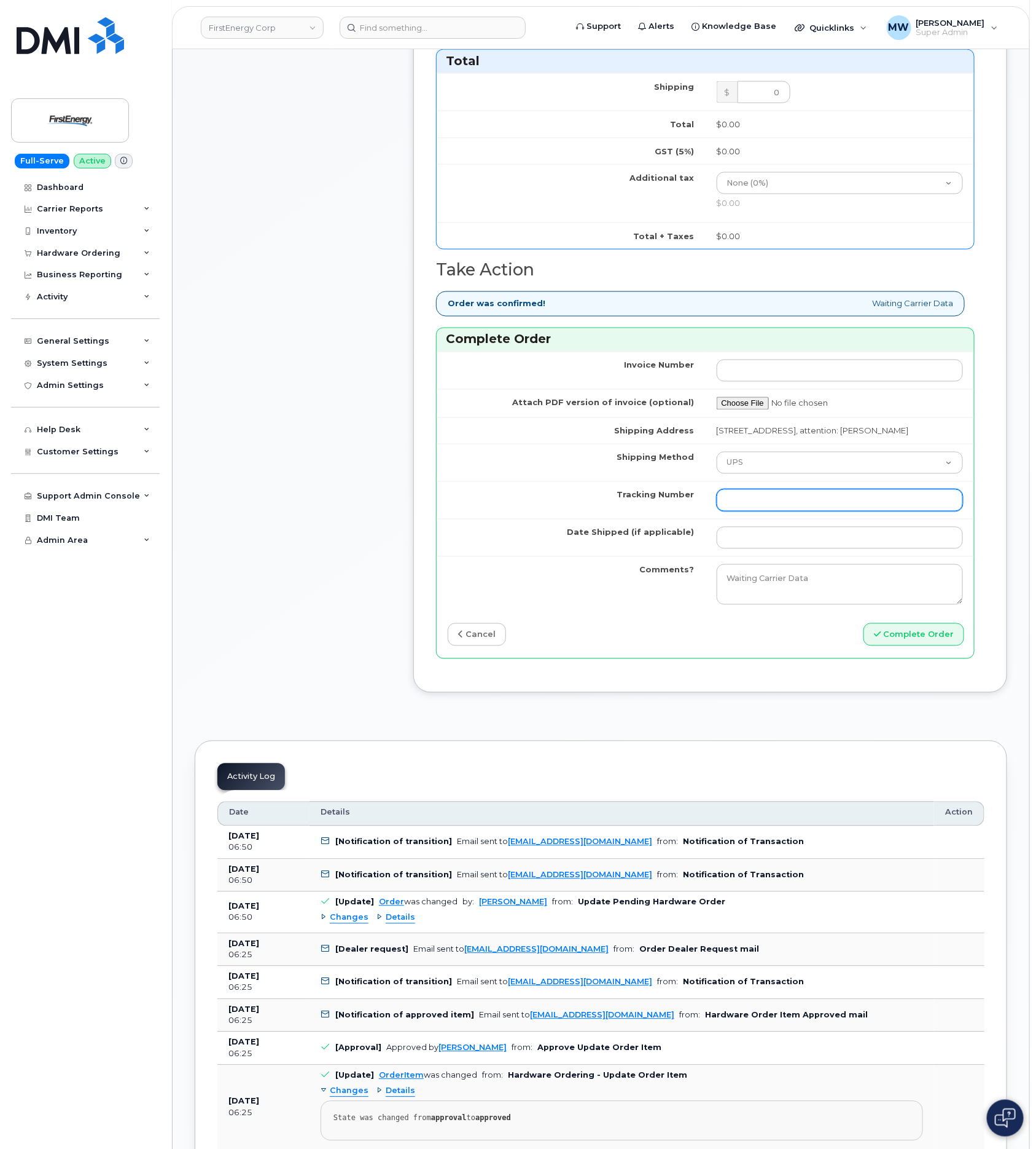
paste input "1Z4367572433203294"
type input "1Z4367572433203294"
click at [811, 548] on input "Date Shipped (if applicable)" at bounding box center [840, 537] width 247 height 22
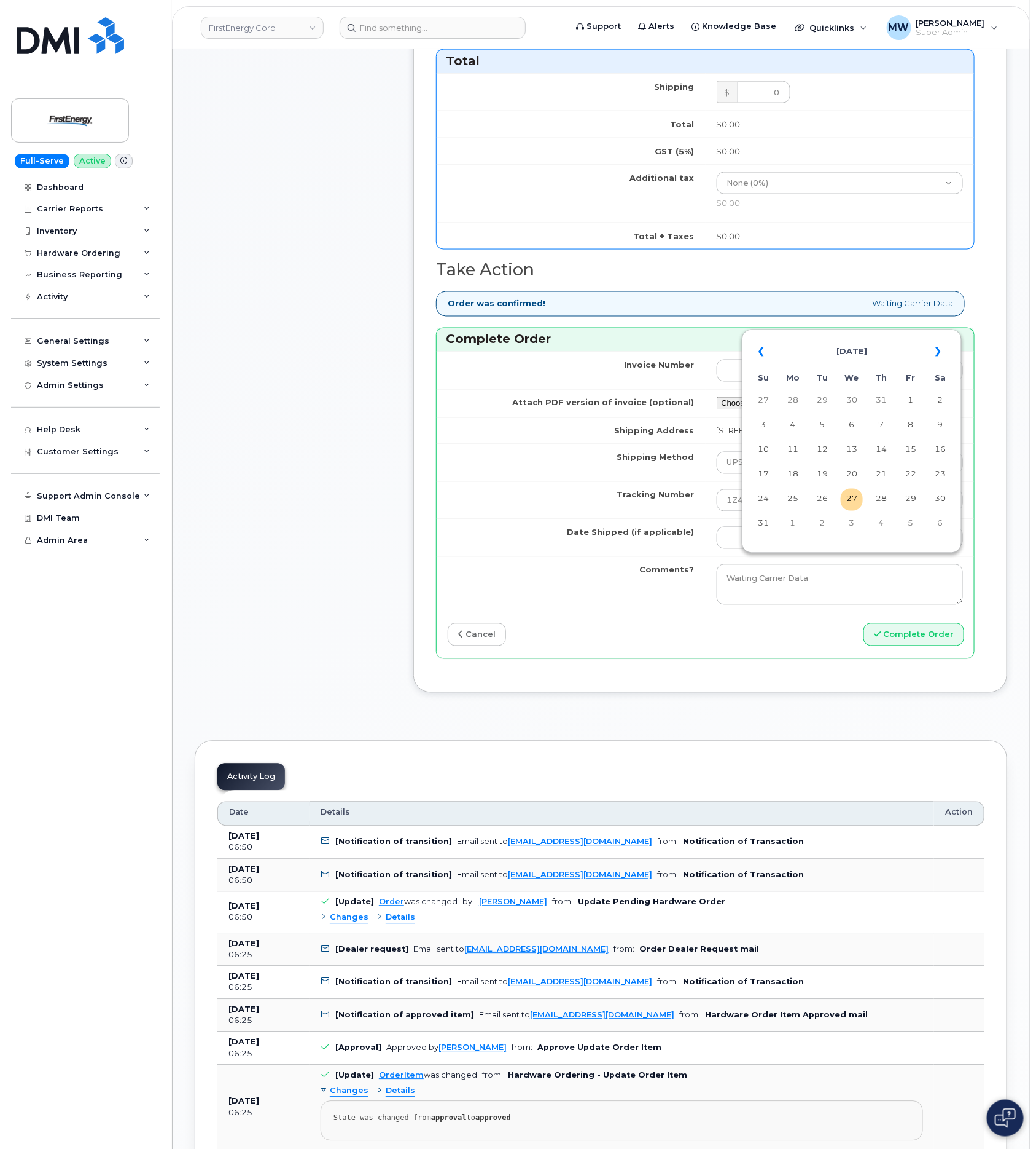
drag, startPoint x: 859, startPoint y: 491, endPoint x: 865, endPoint y: 502, distance: 12.5
click at [859, 493] on table "« August 2025 » Su Mo Tu We Th Fr Sa 27 28 29 30 31 1 2 3 4 5 6 7 8 9 10 11 12 …" at bounding box center [852, 437] width 214 height 210
click at [855, 500] on td "27" at bounding box center [852, 499] width 22 height 22
type input "[DATE]"
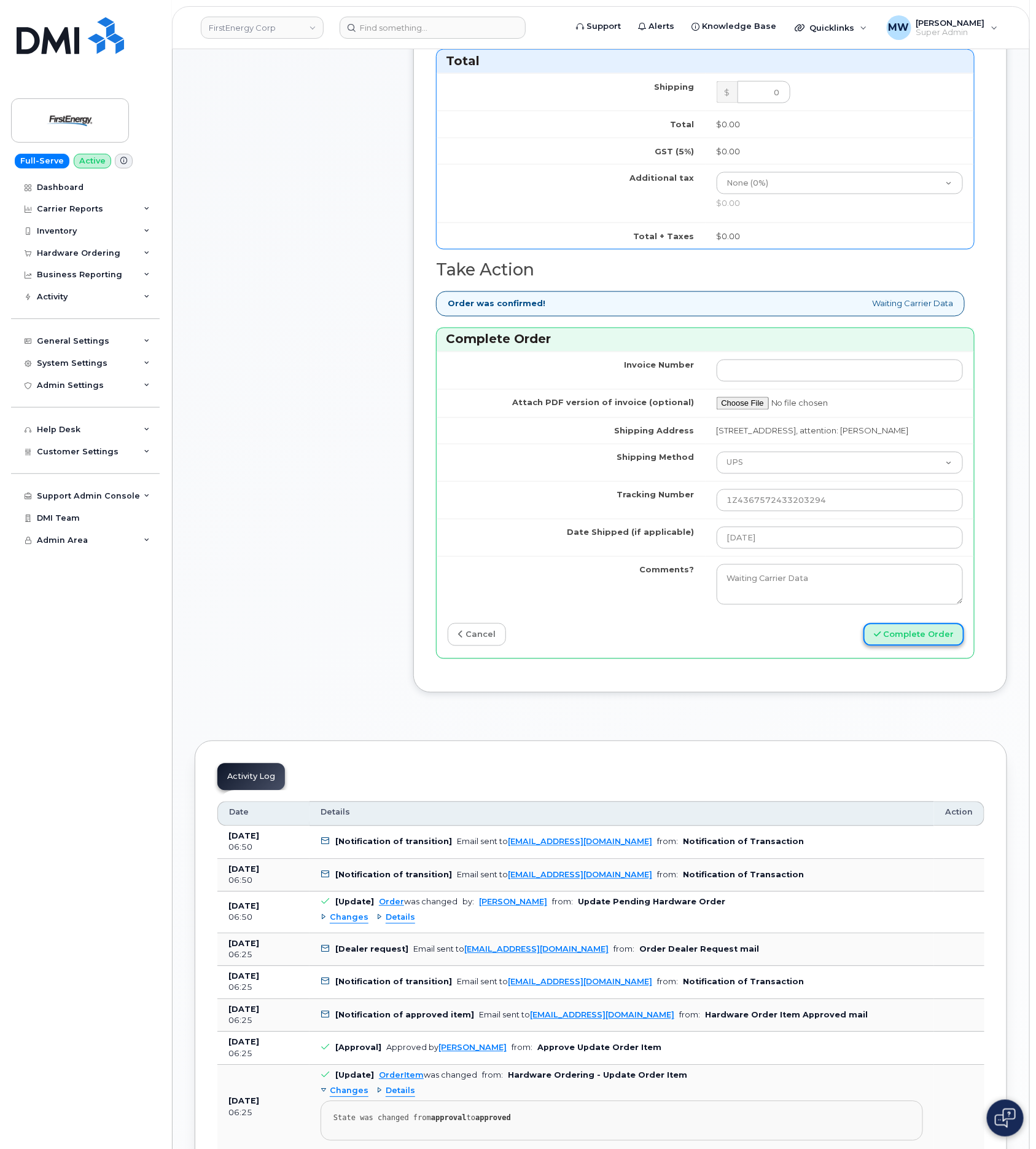
click at [918, 646] on button "Complete Order" at bounding box center [914, 635] width 100 height 23
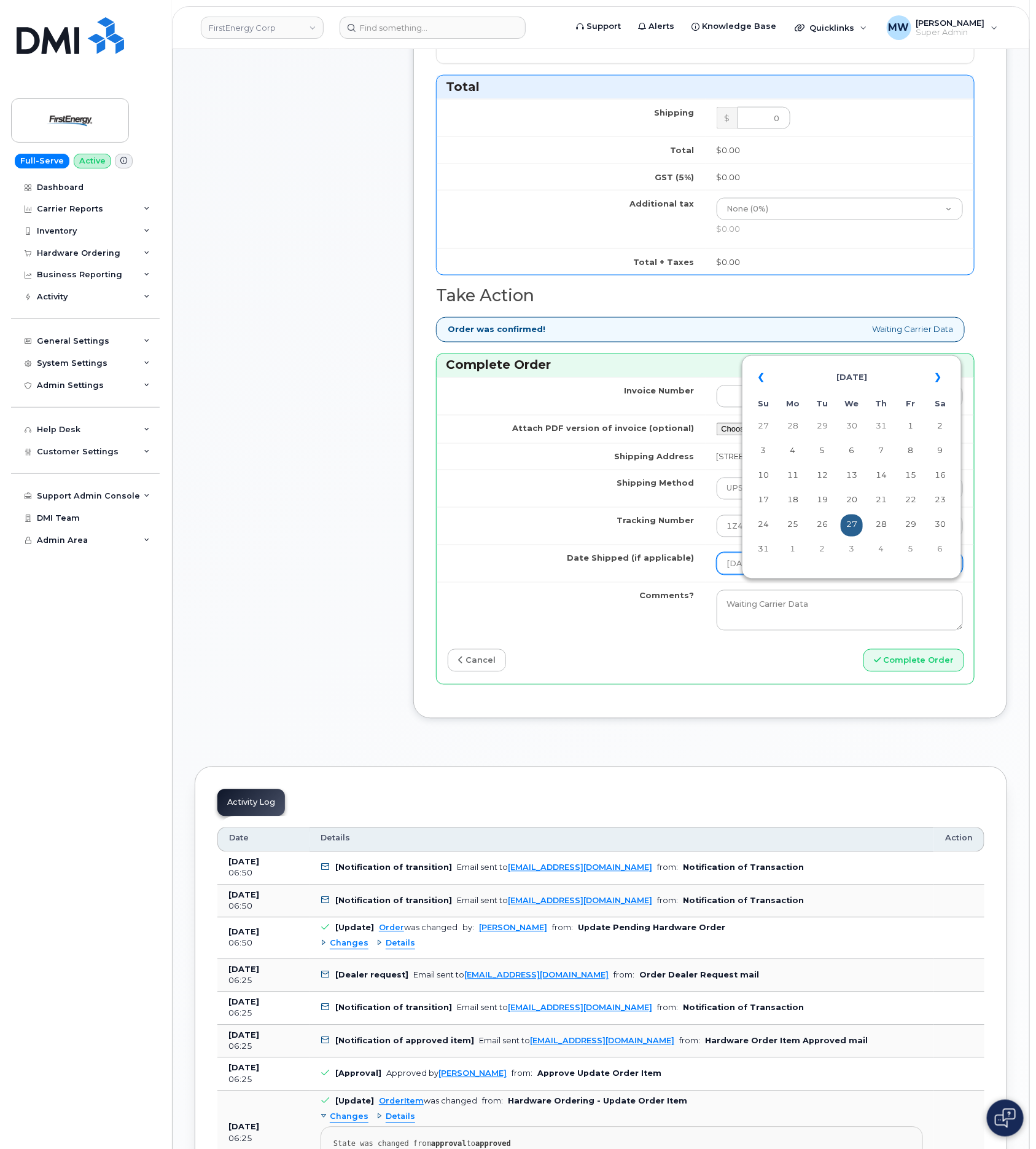
click at [804, 575] on input "[DATE]" at bounding box center [840, 563] width 247 height 22
click at [557, 672] on div "cancel" at bounding box center [571, 660] width 269 height 23
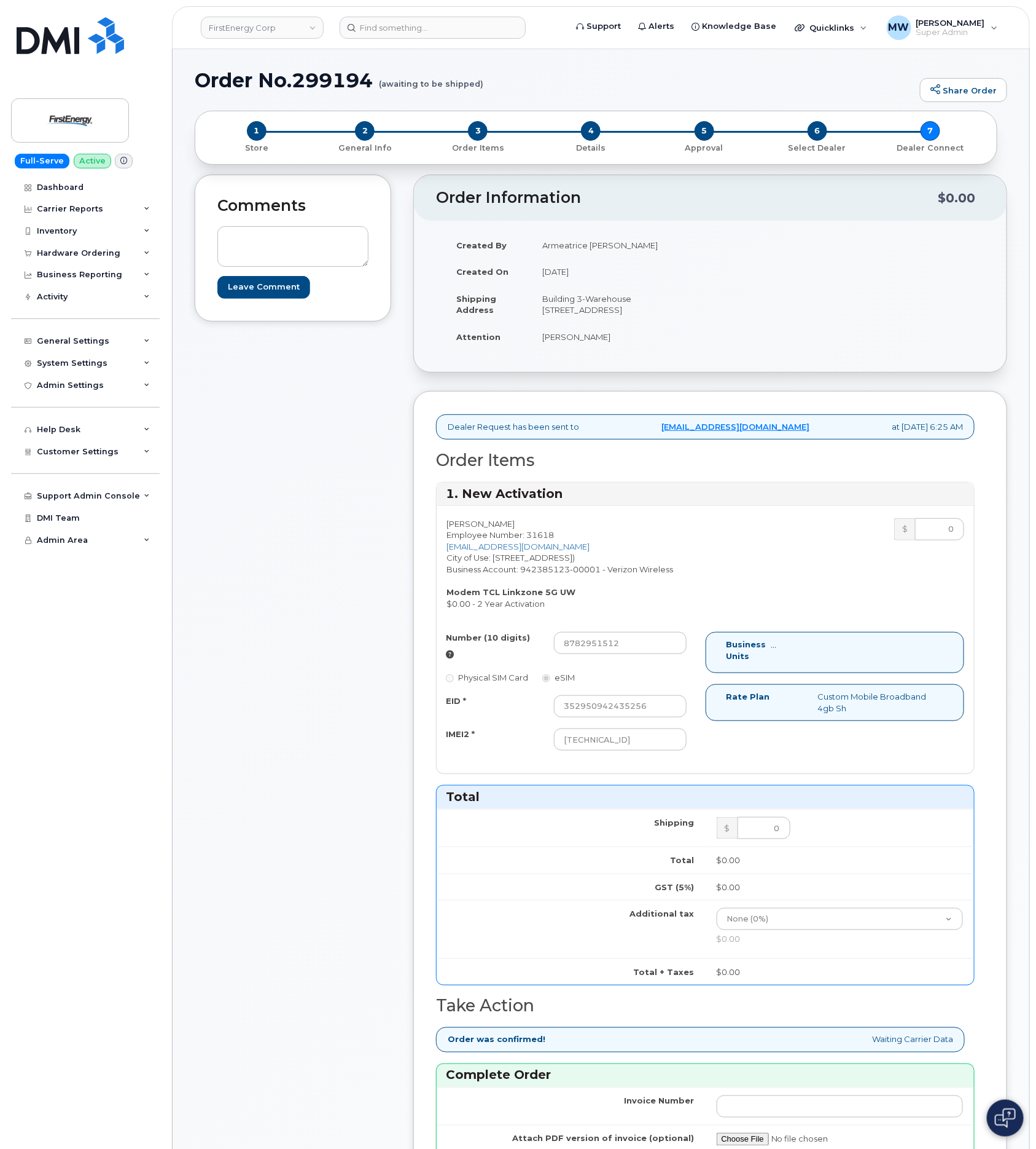
scroll to position [0, 0]
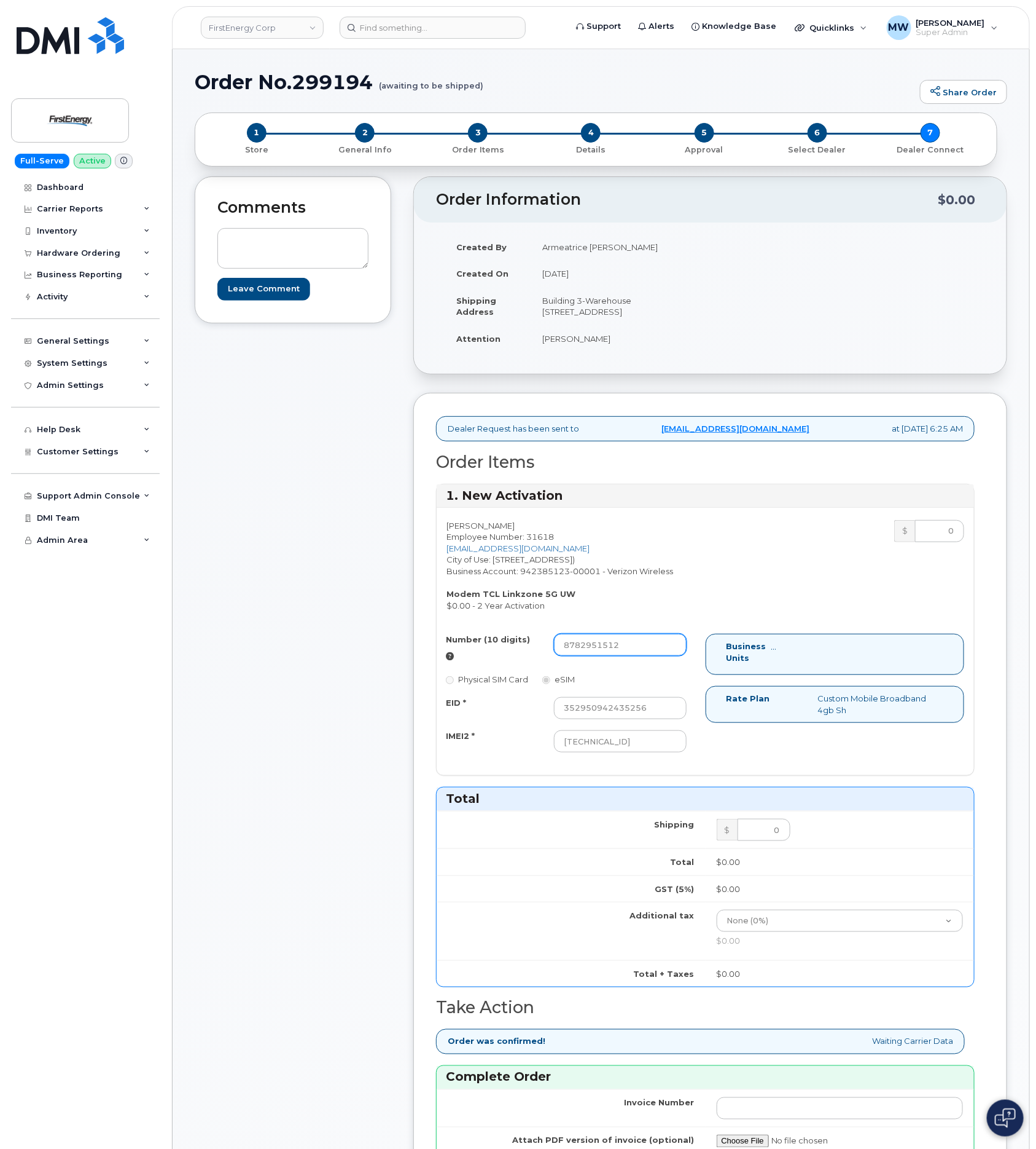
drag, startPoint x: 645, startPoint y: 646, endPoint x: 646, endPoint y: 653, distance: 7.1
click at [645, 649] on div "Daniel J Koon Employee Number: 31618 dkoon@firstenergycorp.com City of Use: 154…" at bounding box center [705, 641] width 538 height 267
drag, startPoint x: 651, startPoint y: 663, endPoint x: 646, endPoint y: 670, distance: 8.6
click at [651, 656] on input "8782951512" at bounding box center [621, 644] width 133 height 22
click at [566, 656] on input "8782951512" at bounding box center [621, 644] width 133 height 22
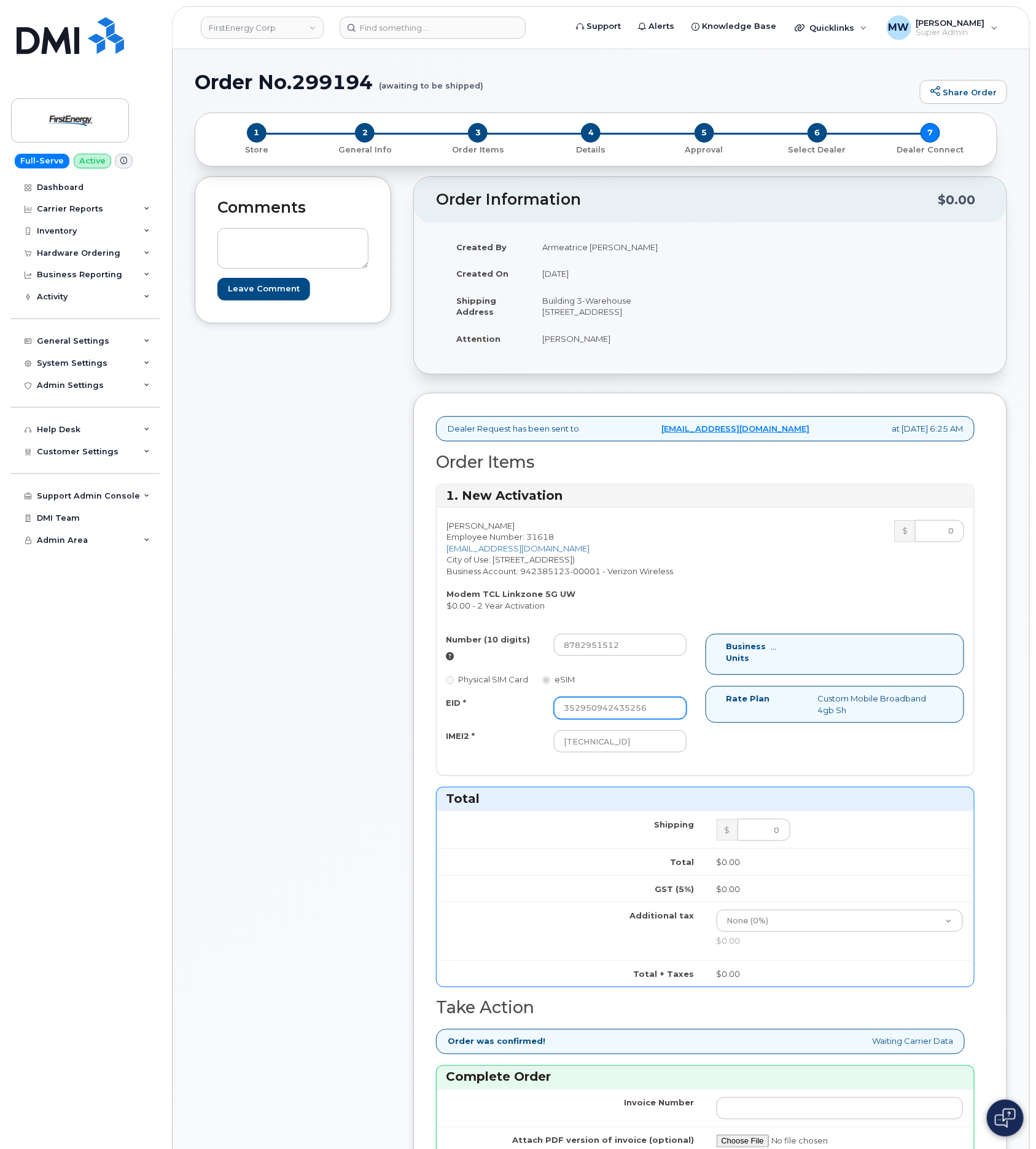
click at [657, 719] on input "352950942435256" at bounding box center [621, 708] width 133 height 22
drag, startPoint x: 566, startPoint y: 721, endPoint x: 586, endPoint y: 716, distance: 20.6
click at [569, 719] on input "352950942435256" at bounding box center [621, 708] width 133 height 22
click at [627, 719] on input "352950942435256" at bounding box center [621, 708] width 133 height 22
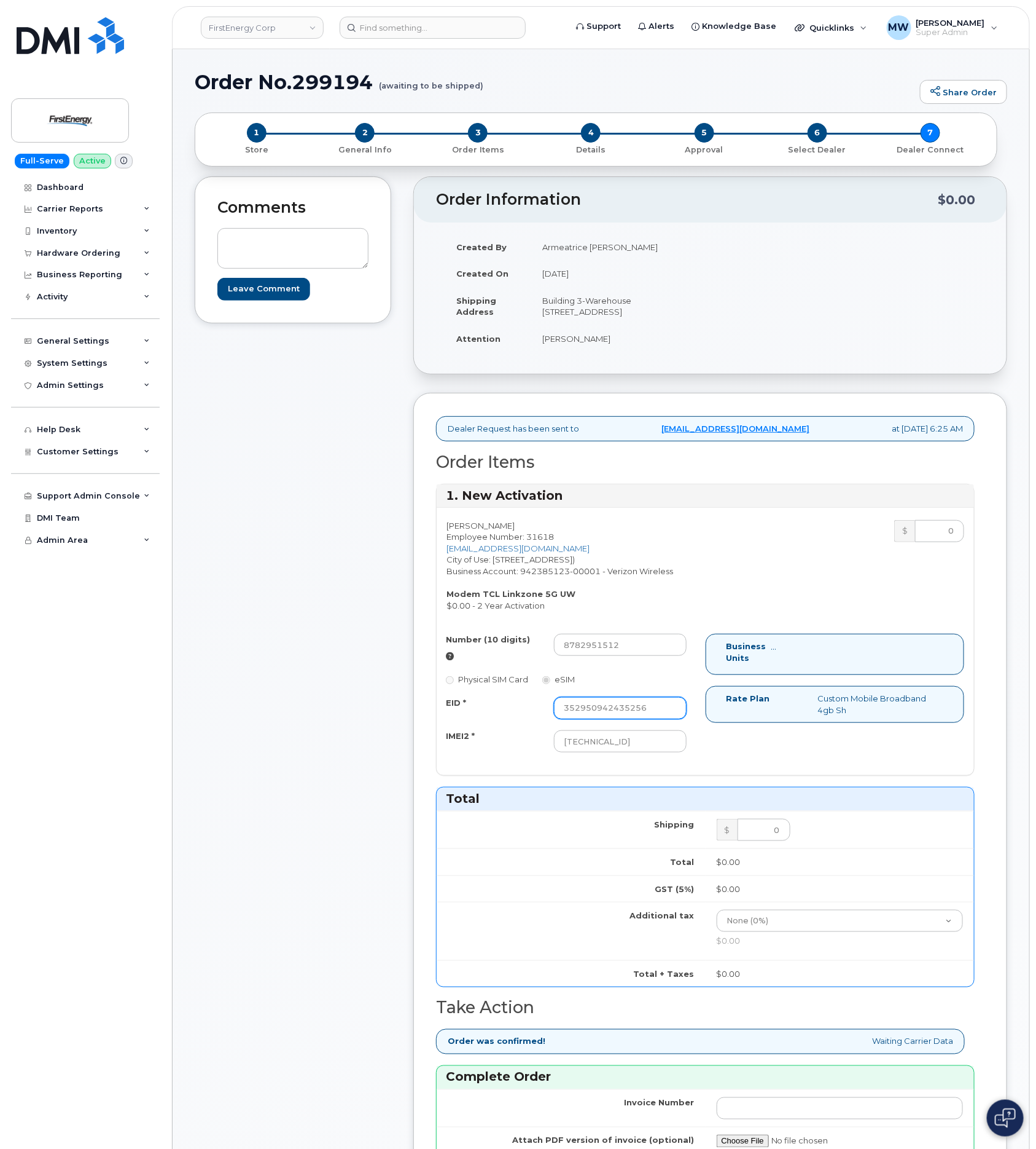
click at [627, 719] on input "352950942435256" at bounding box center [621, 708] width 133 height 22
click at [464, 685] on label "Physical SIM Card" at bounding box center [487, 679] width 82 height 11
click at [459, 685] on label "Physical SIM Card" at bounding box center [487, 679] width 82 height 11
click at [463, 685] on label "Physical SIM Card" at bounding box center [487, 679] width 82 height 11
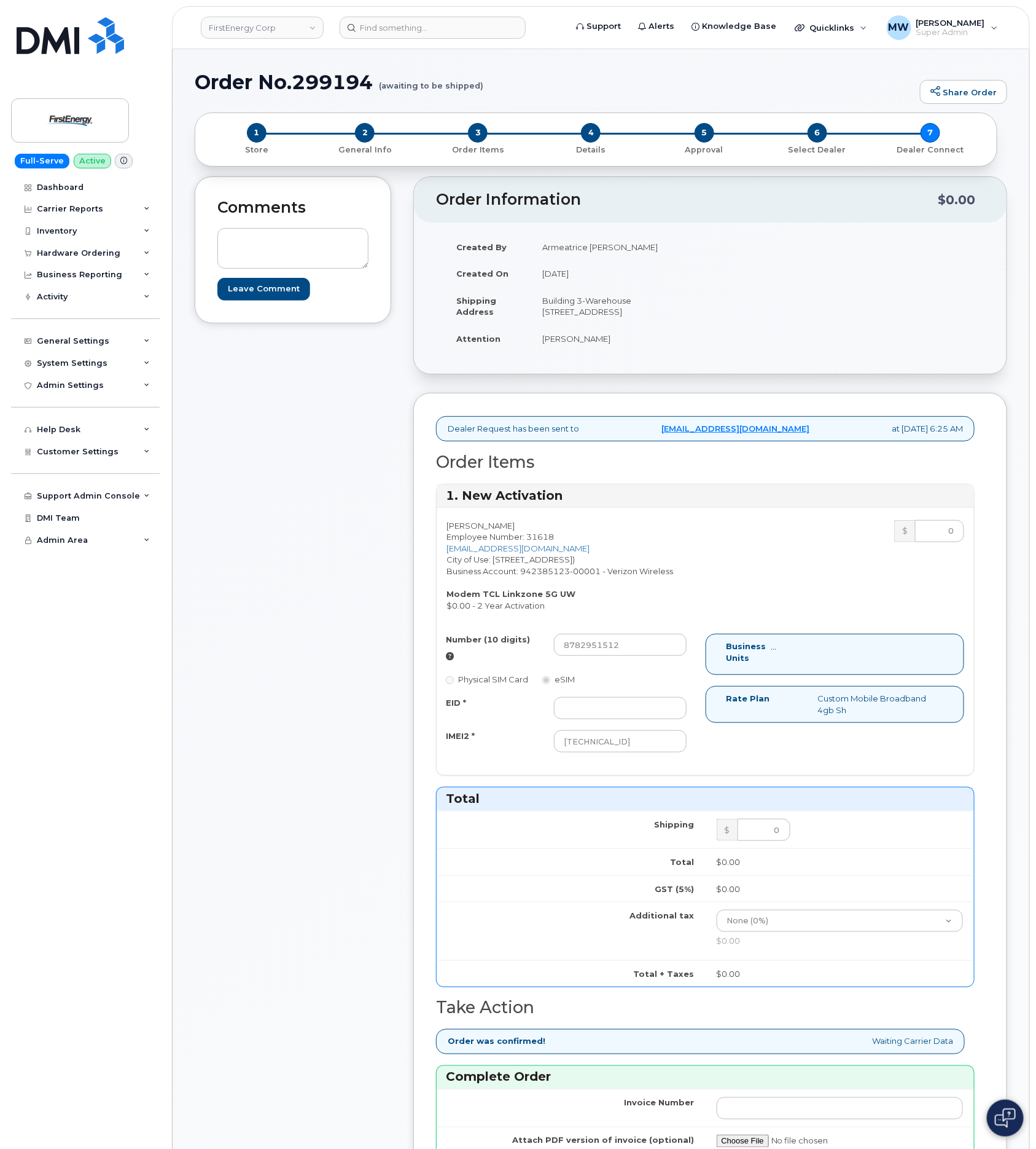
click at [496, 746] on div "IMEI2 *" at bounding box center [490, 738] width 108 height 17
click at [575, 752] on input "89148000011380998268" at bounding box center [621, 740] width 133 height 22
click at [578, 763] on div "Number (10 digits) 8782951512 Physical SIM Card eSIM EID * IMEI2 * 891480000113…" at bounding box center [571, 699] width 269 height 130
click at [601, 752] on input "89148000011380998268" at bounding box center [621, 740] width 133 height 22
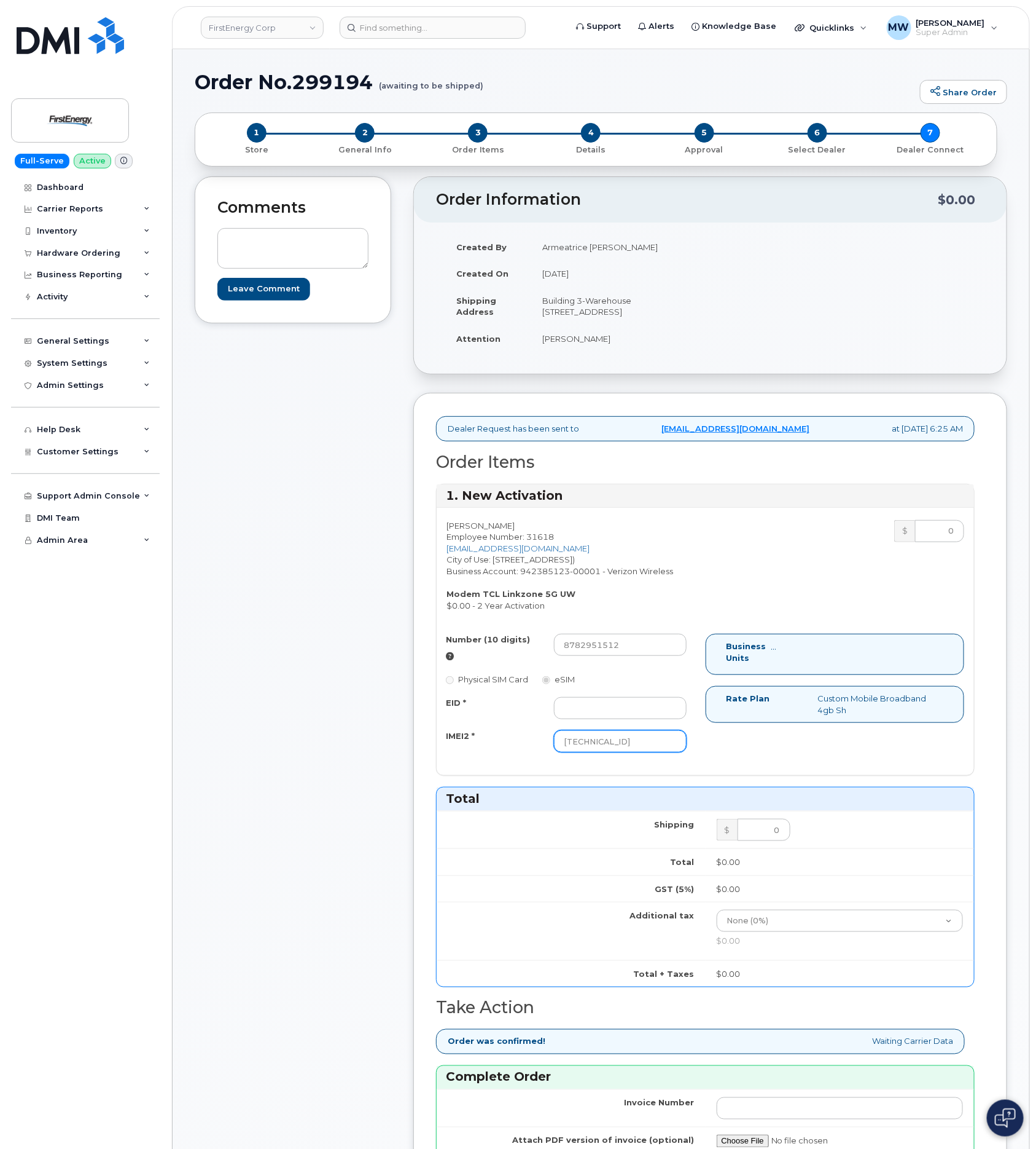
click at [601, 752] on input "89148000011380998268" at bounding box center [621, 740] width 133 height 22
click at [606, 719] on input "EID *" at bounding box center [621, 708] width 133 height 22
paste input "89148000011380998268"
type input "89148000011380998268"
click at [601, 752] on input "89148000011380998268" at bounding box center [621, 740] width 133 height 22
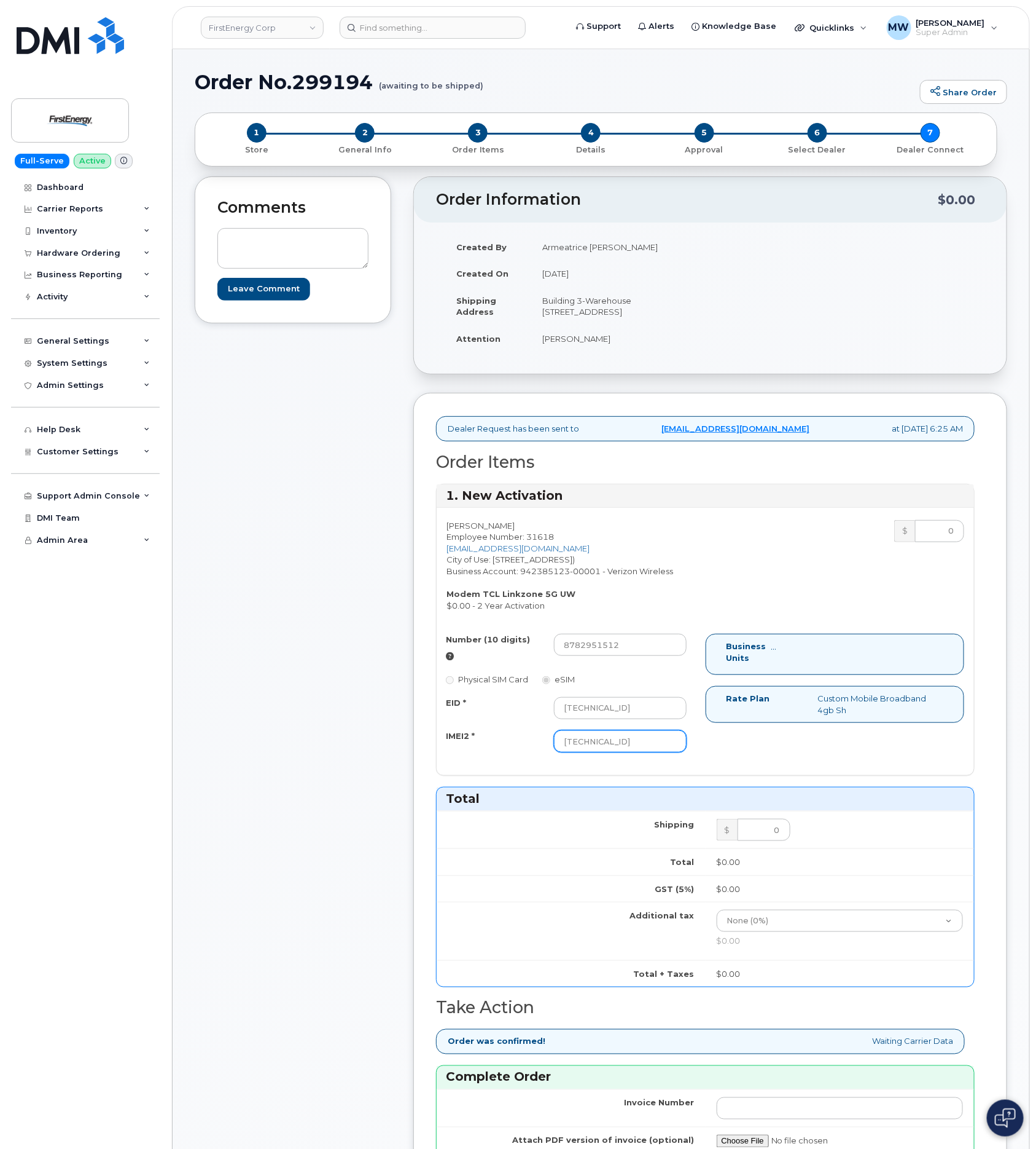
click at [601, 752] on input "89148000011380998268" at bounding box center [621, 740] width 133 height 22
paste input "352950942435256"
click at [601, 752] on input "8914803529509424352560011380998268" at bounding box center [621, 740] width 133 height 22
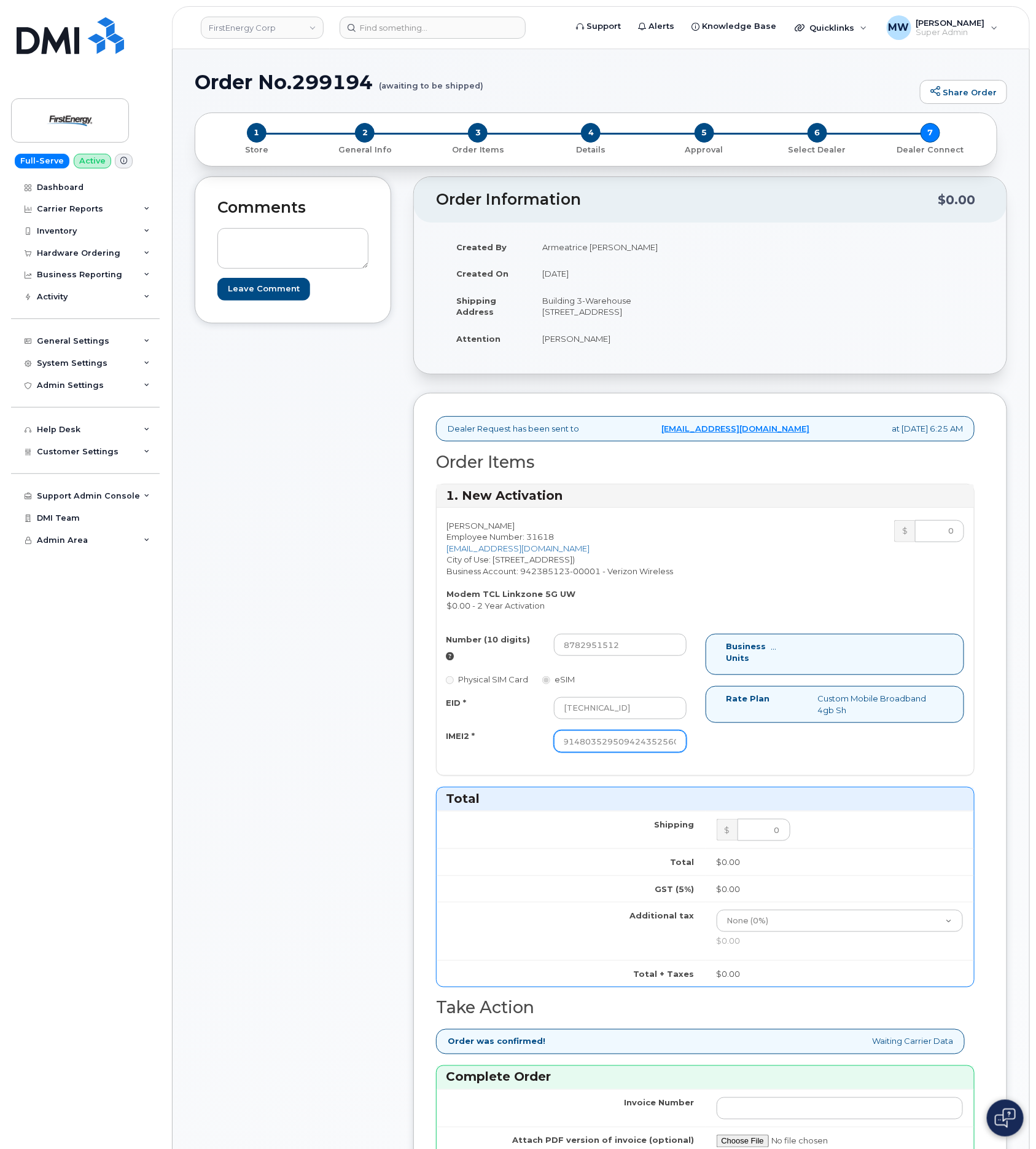
click at [601, 752] on input "8914803529509424352560011380998268" at bounding box center [621, 740] width 133 height 22
paste input "352950942435256"
type input "352950942435256"
click at [746, 763] on div "Number (10 digits) 8782951512 Physical SIM Card eSIM EID * 89148000011380998268…" at bounding box center [705, 699] width 538 height 130
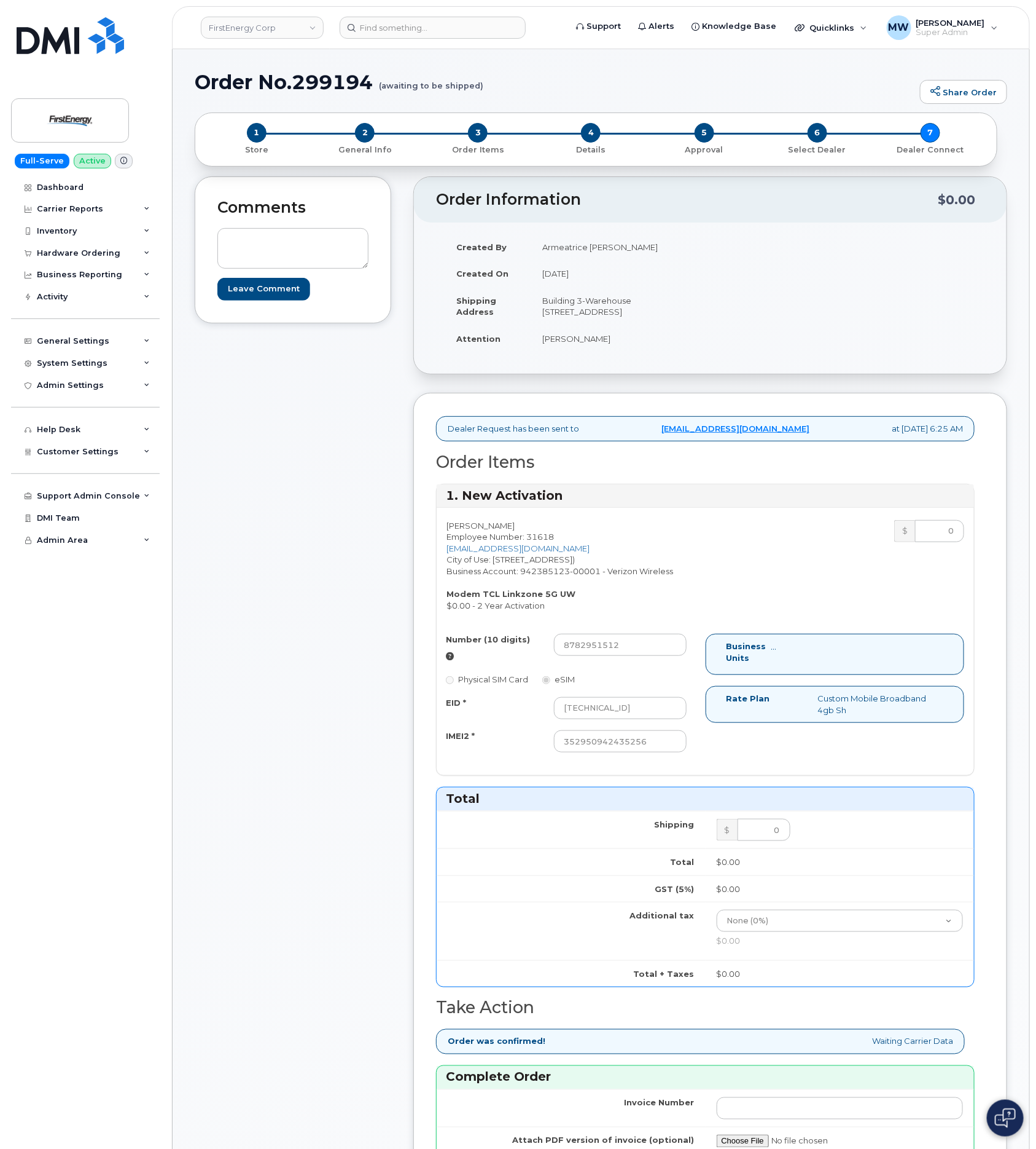
scroll to position [737, 0]
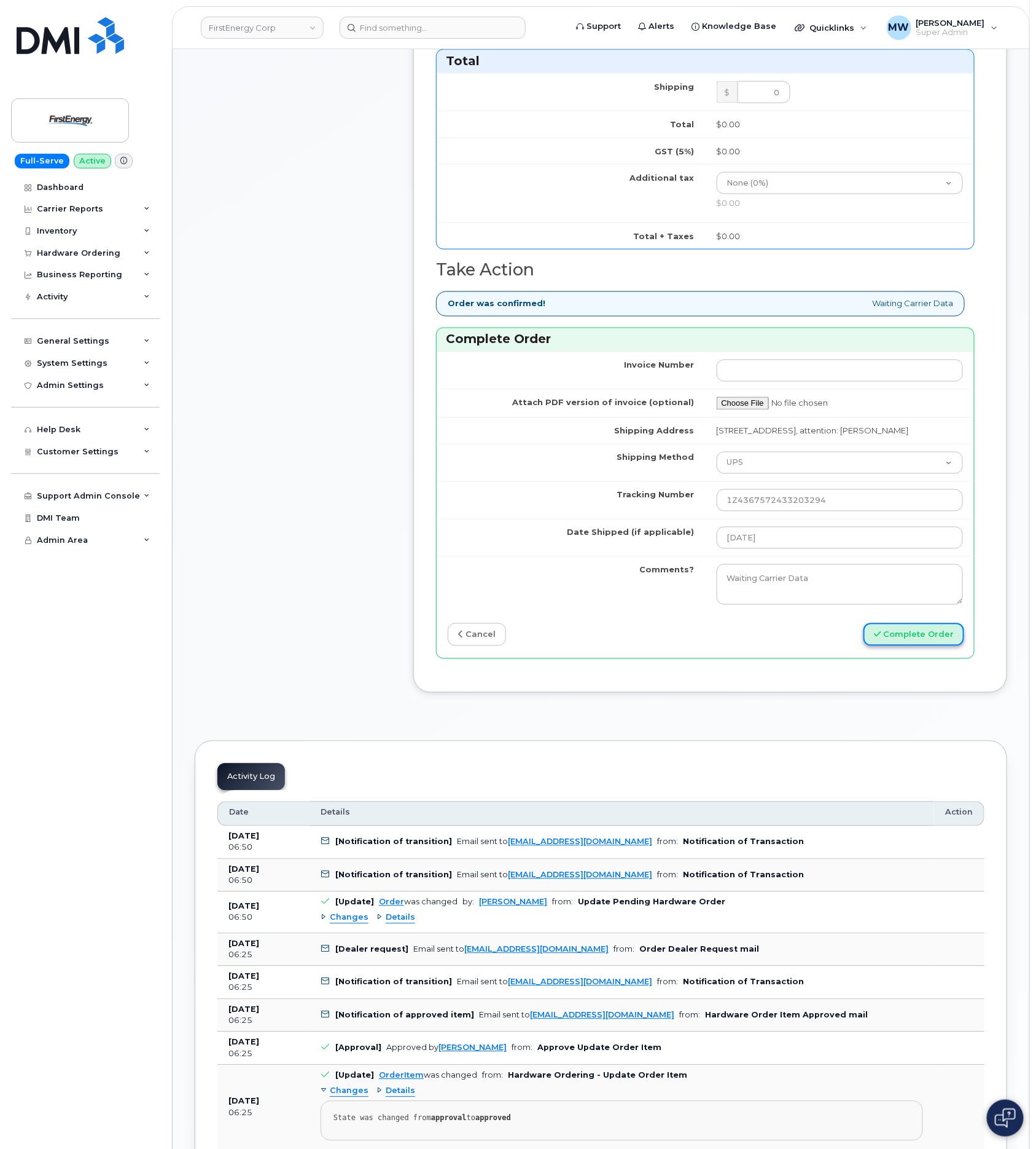
click at [912, 646] on button "Complete Order" at bounding box center [914, 635] width 100 height 23
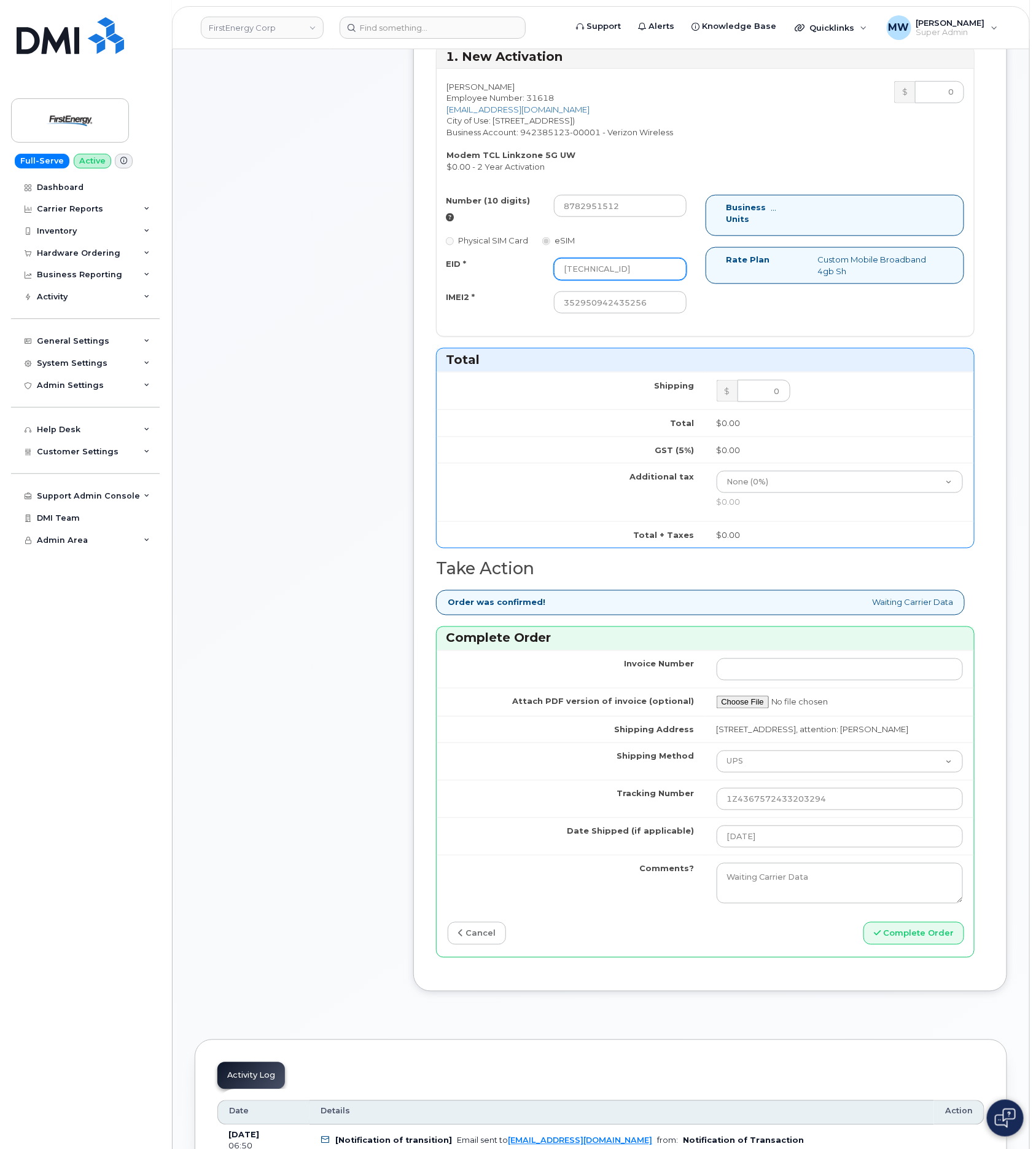
scroll to position [66, 0]
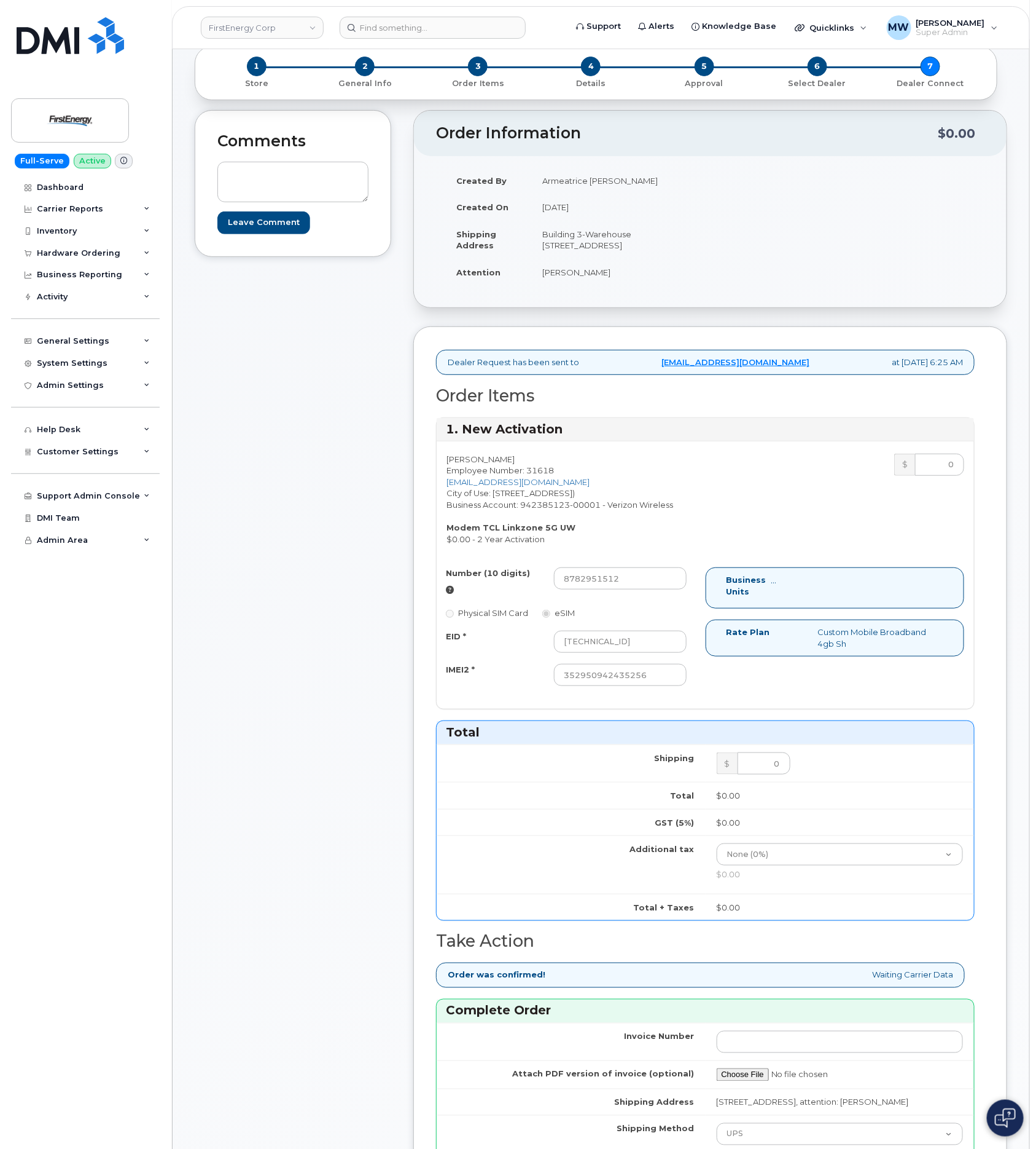
click at [524, 619] on div "Physical SIM Card eSIM" at bounding box center [566, 613] width 241 height 12
click at [483, 619] on label "Physical SIM Card" at bounding box center [487, 613] width 82 height 11
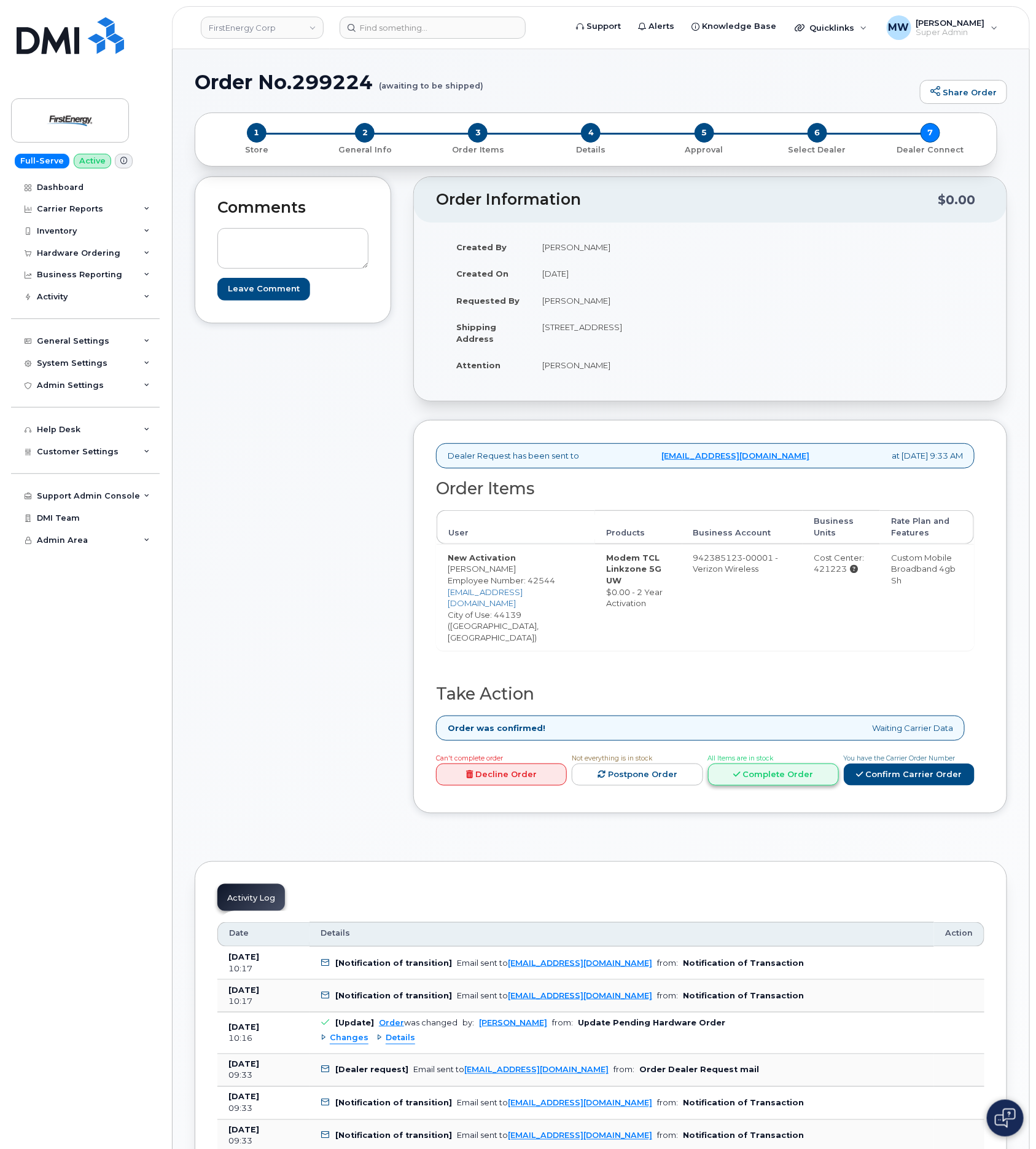
click at [794, 768] on link "Complete Order" at bounding box center [773, 774] width 131 height 23
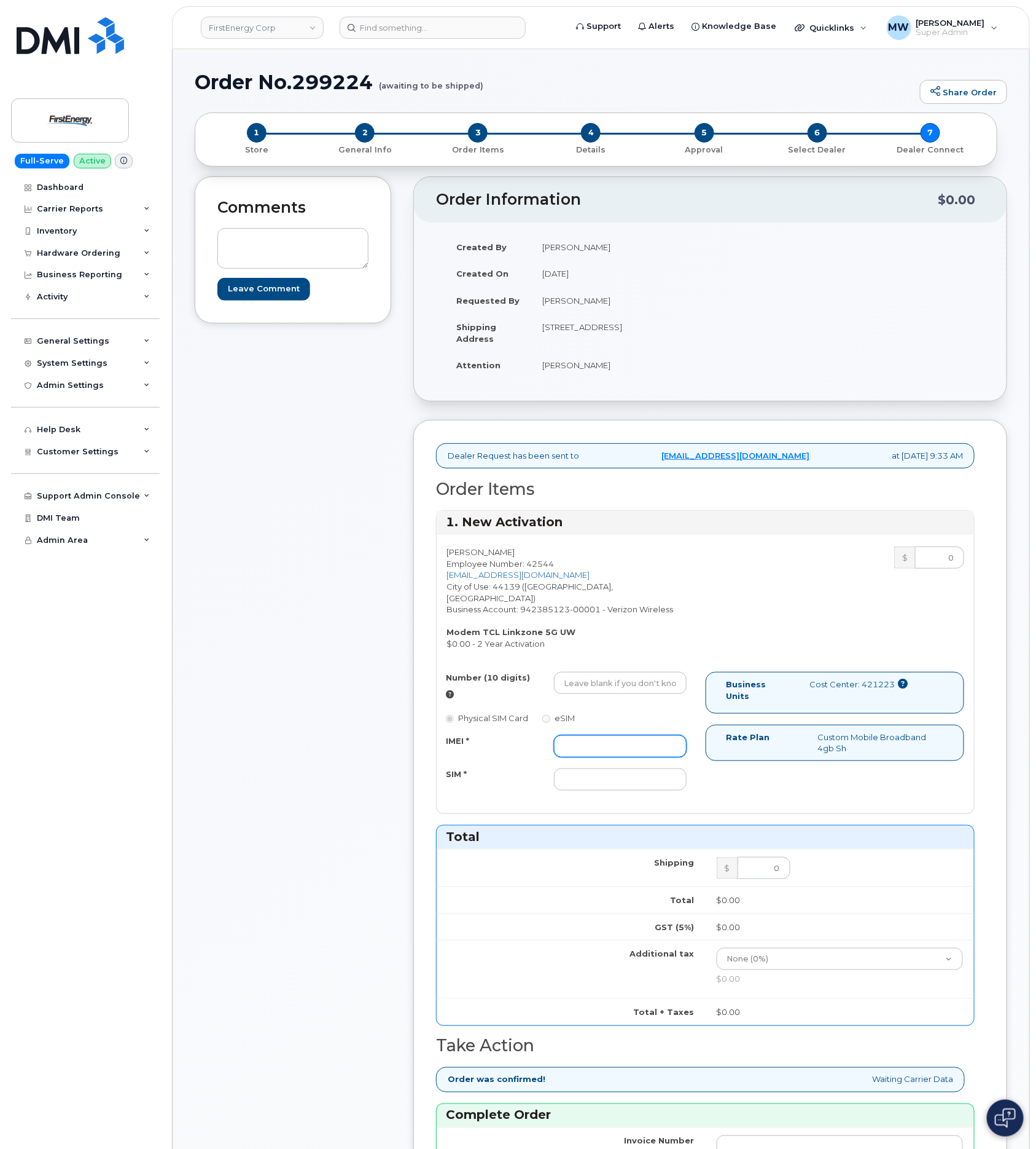
drag, startPoint x: 616, startPoint y: 737, endPoint x: 584, endPoint y: 741, distance: 32.2
click at [611, 737] on input "IMEI *" at bounding box center [621, 746] width 133 height 22
paste input "352950942479858"
type input "352950942479858"
click at [645, 760] on div "IMEI * 352950942479858 SIM *" at bounding box center [566, 763] width 259 height 56
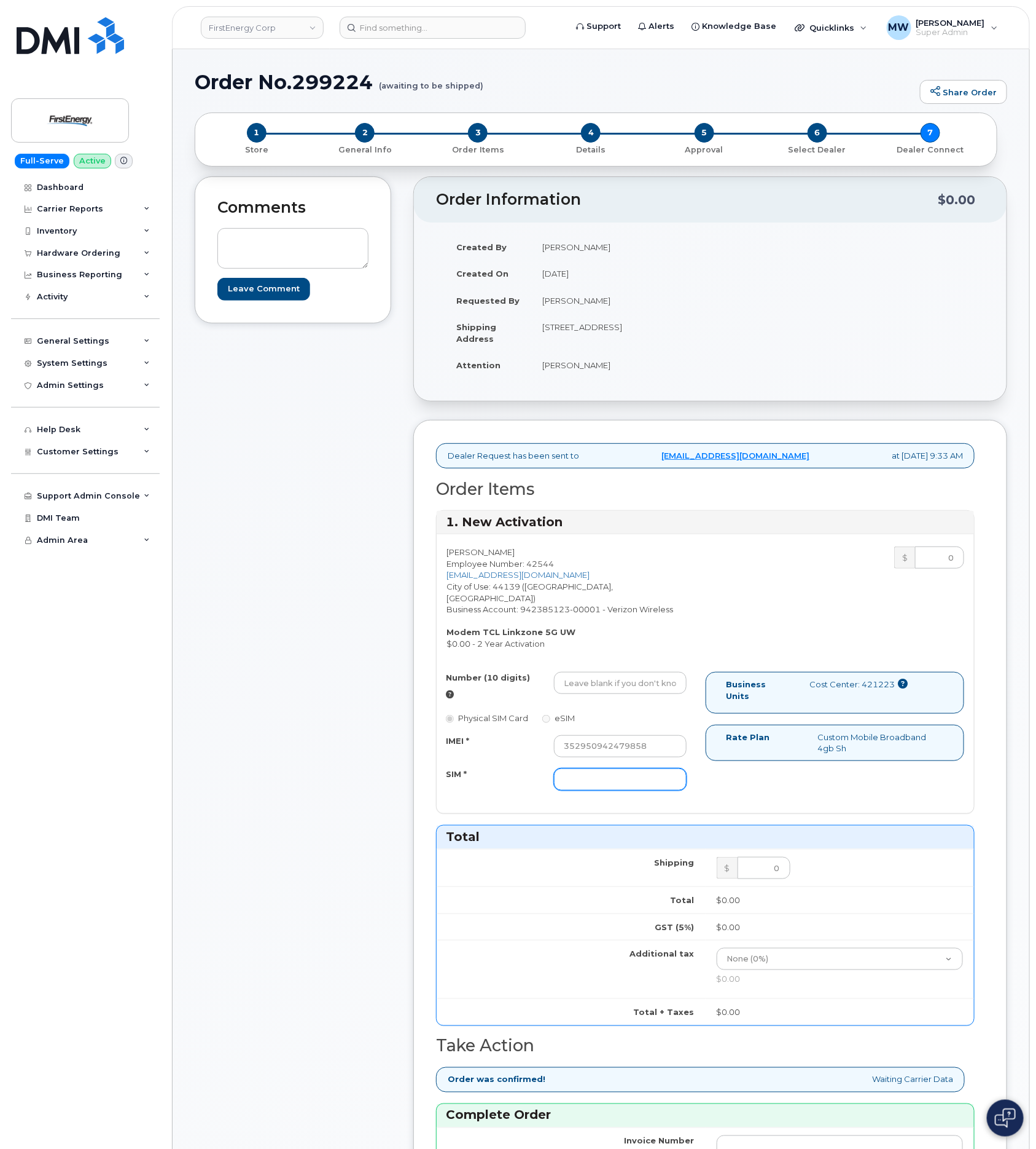
click at [634, 771] on input "SIM *" at bounding box center [621, 779] width 133 height 22
paste input "[TECHNICAL_ID]"
type input "[TECHNICAL_ID]"
click at [640, 672] on input "Number (10 digits)" at bounding box center [621, 682] width 133 height 22
paste input "4405477874"
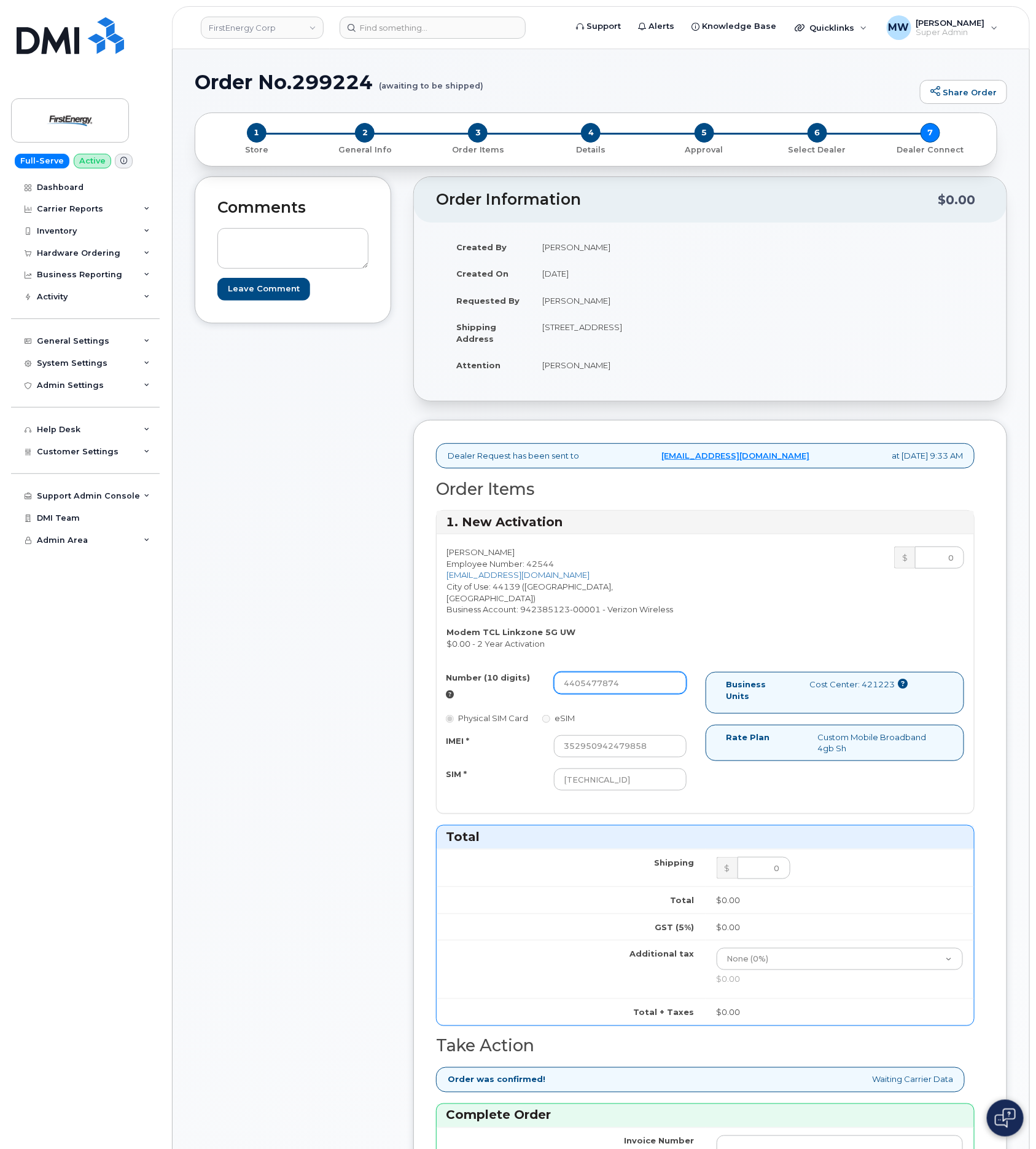
type input "4405477874"
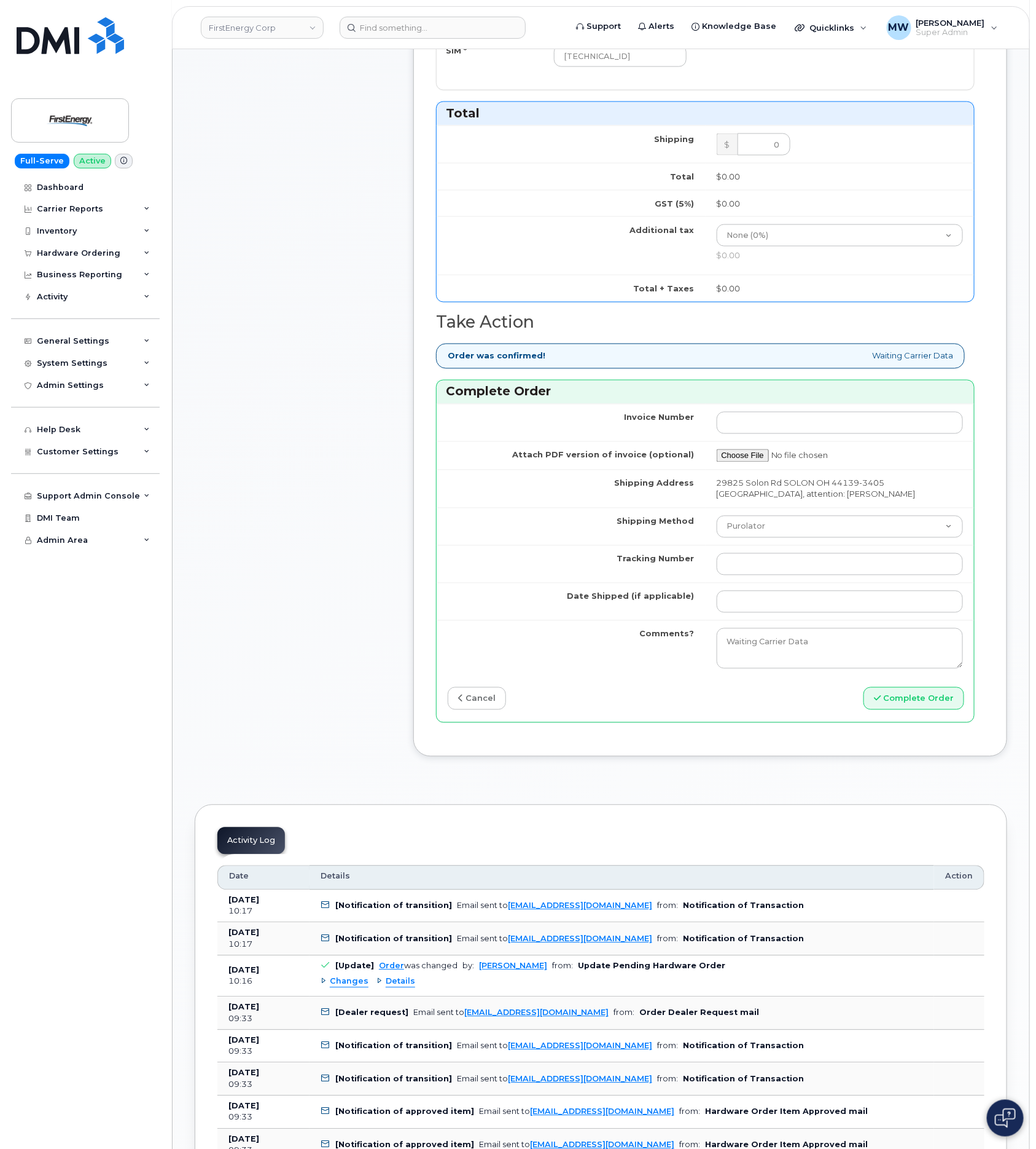
scroll to position [737, 0]
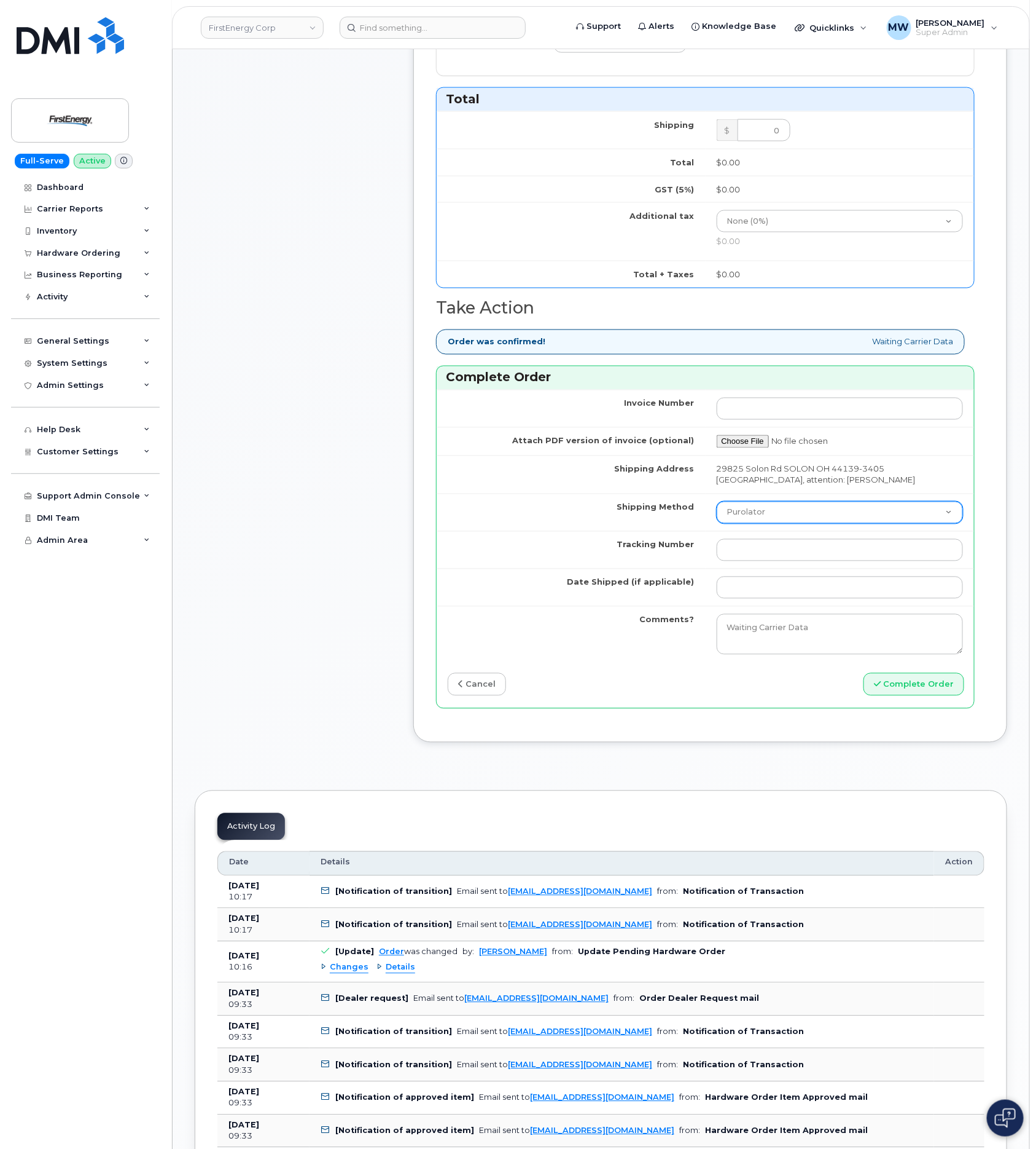
drag, startPoint x: 756, startPoint y: 505, endPoint x: 760, endPoint y: 520, distance: 15.5
click at [756, 505] on select "Purolator UPS FedEx Canada Post Courier Other Drop Off Pick Up" at bounding box center [840, 512] width 247 height 22
select select "UPS"
click at [717, 502] on select "Purolator UPS FedEx Canada Post Courier Other Drop Off Pick Up" at bounding box center [840, 512] width 247 height 22
click at [762, 552] on input "Tracking Number" at bounding box center [840, 549] width 247 height 22
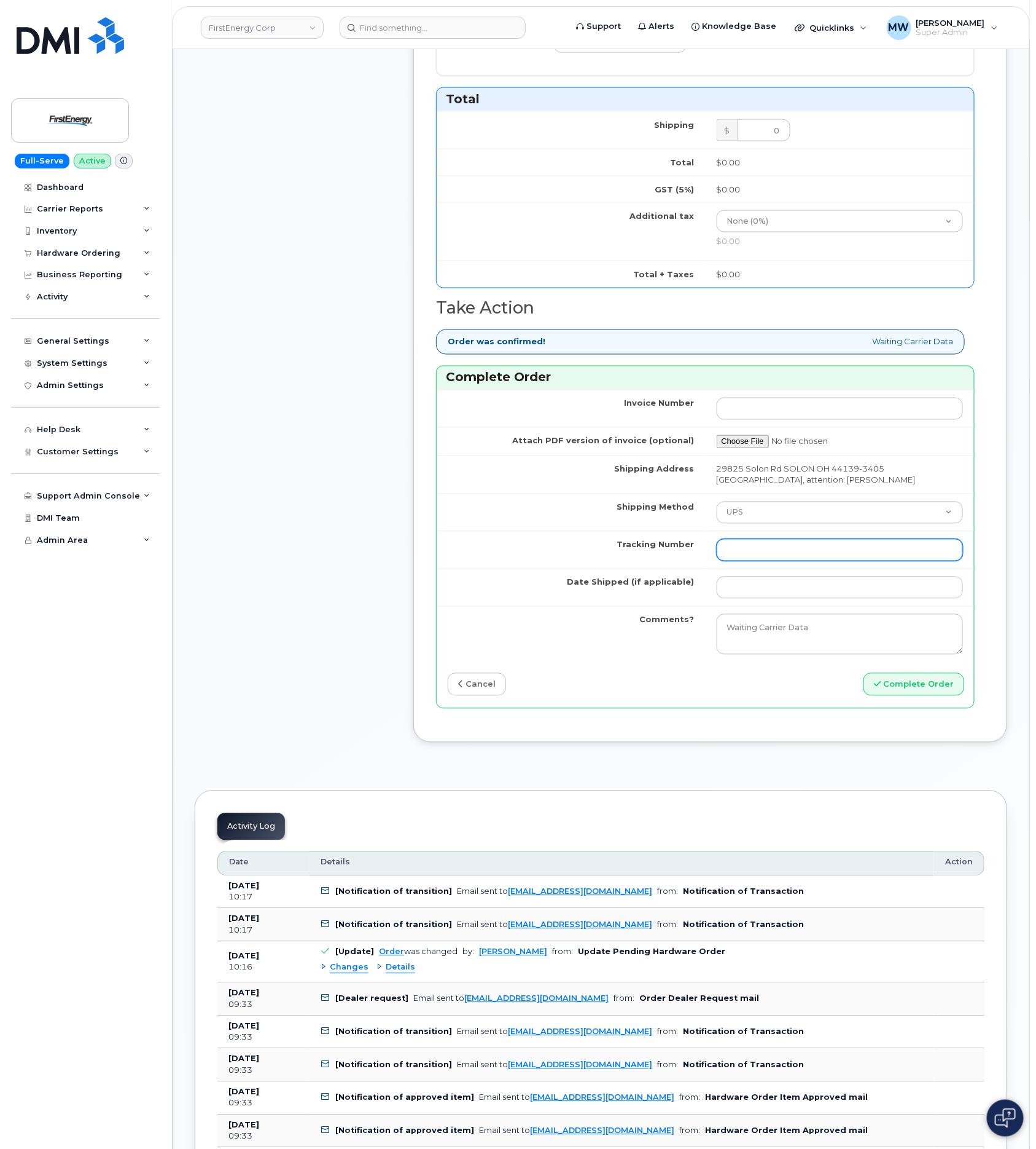
paste input "1Z4367572433195535"
drag, startPoint x: 746, startPoint y: 542, endPoint x: 668, endPoint y: 541, distance: 78.0
click at [671, 541] on tr "Tracking Number 1Z4367572433195535" at bounding box center [705, 550] width 538 height 38
type input "1Z4367572433195535"
click at [831, 581] on input "Date Shipped (if applicable)" at bounding box center [840, 587] width 247 height 22
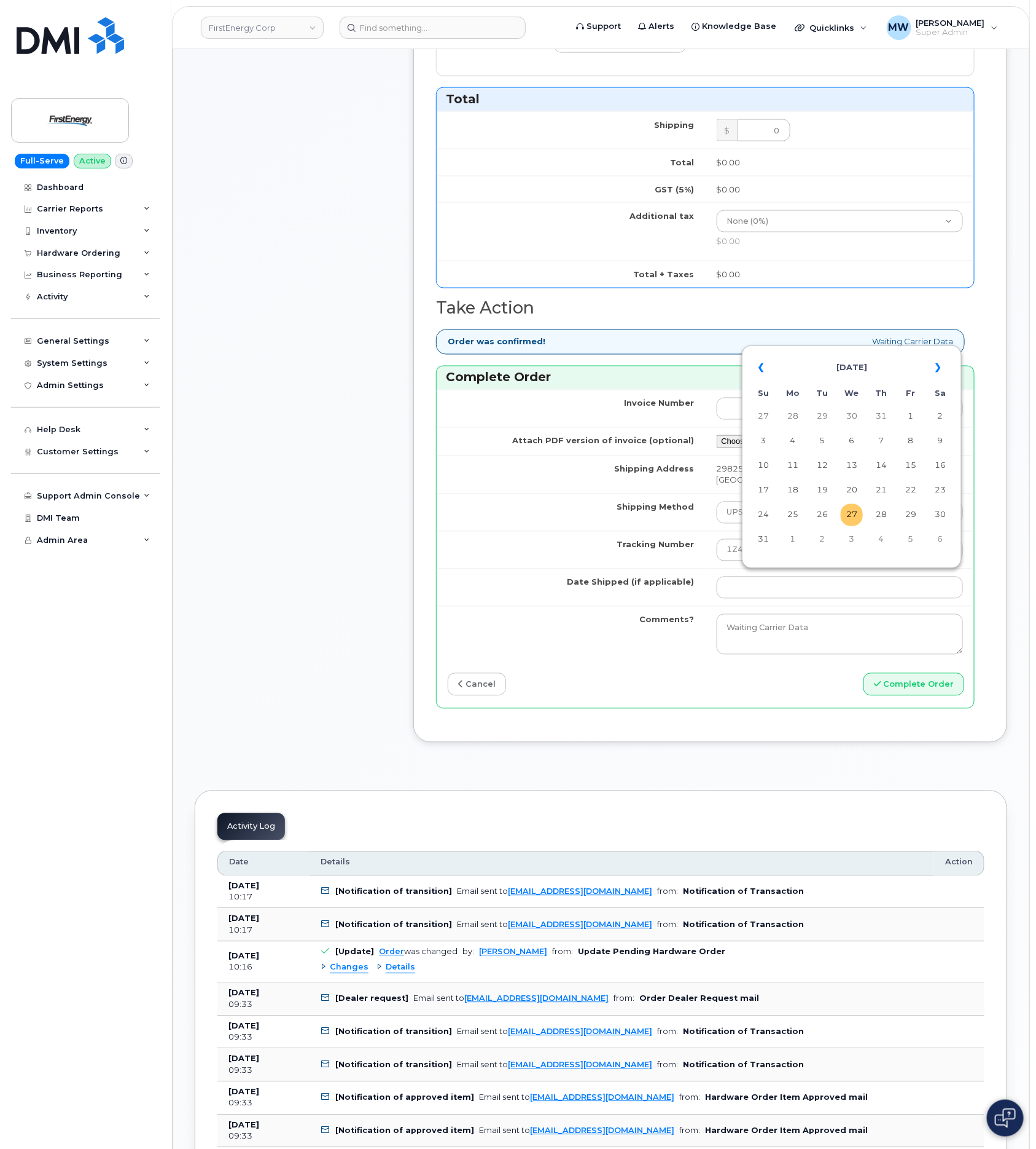
click at [841, 524] on table "« August 2025 » Su Mo Tu We Th Fr Sa 27 28 29 30 31 1 2 3 4 5 6 7 8 9 10 11 12 …" at bounding box center [852, 453] width 214 height 210
click at [845, 523] on td "27" at bounding box center [852, 514] width 22 height 22
type input "[DATE]"
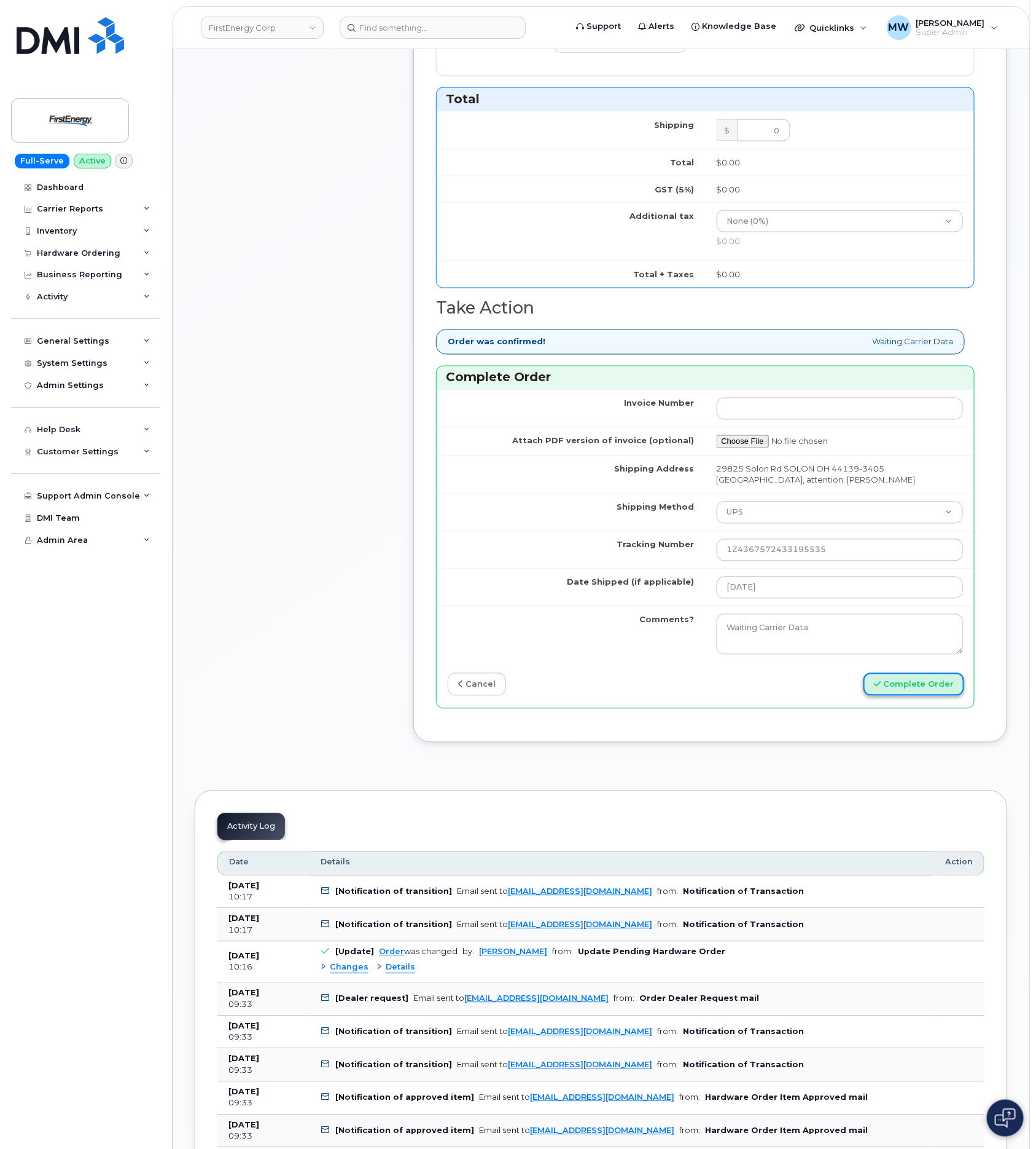
click at [891, 678] on button "Complete Order" at bounding box center [914, 684] width 100 height 23
